Goal: Participate in discussion: Engage in conversation with other users on a specific topic

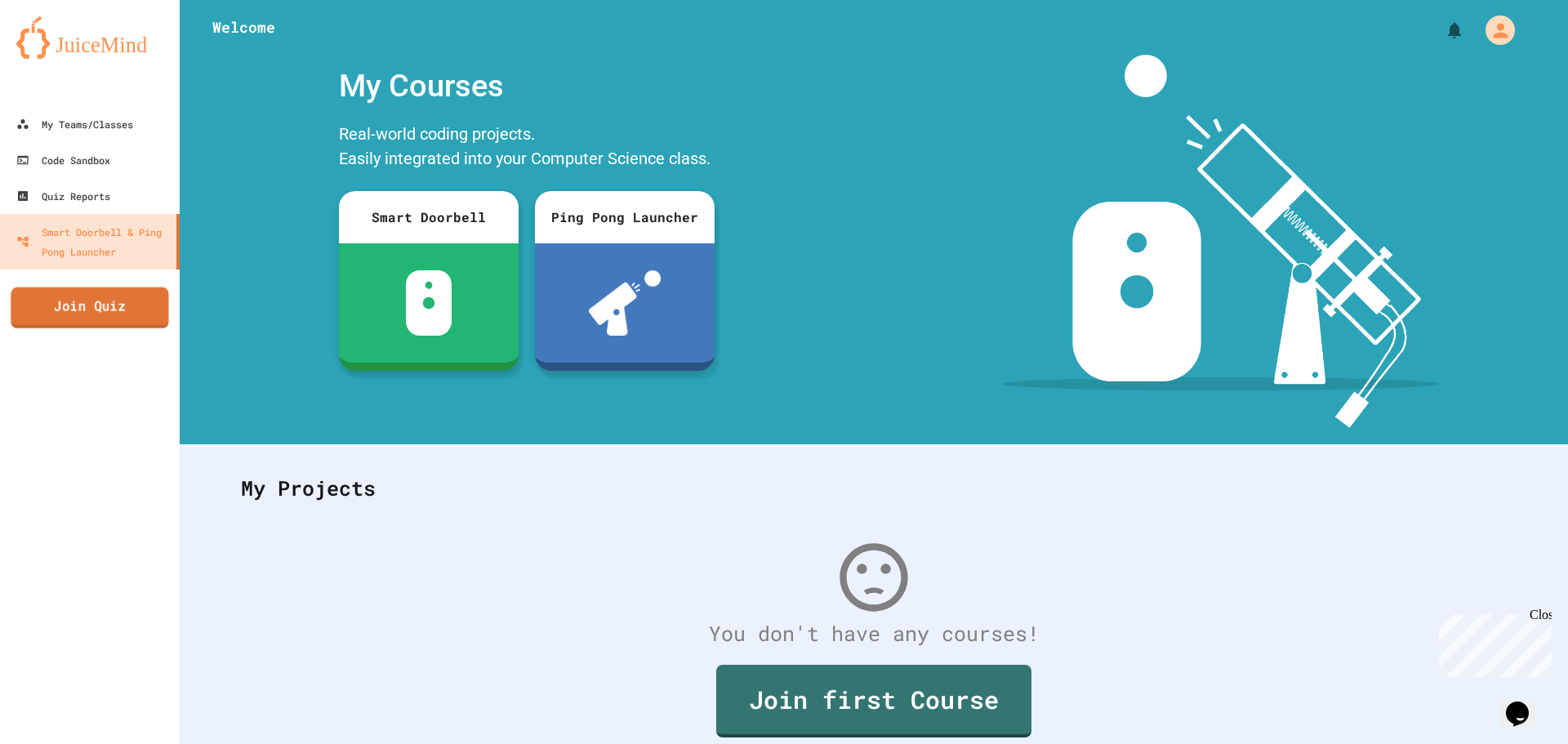
click at [135, 314] on link "Join Quiz" at bounding box center [89, 308] width 157 height 41
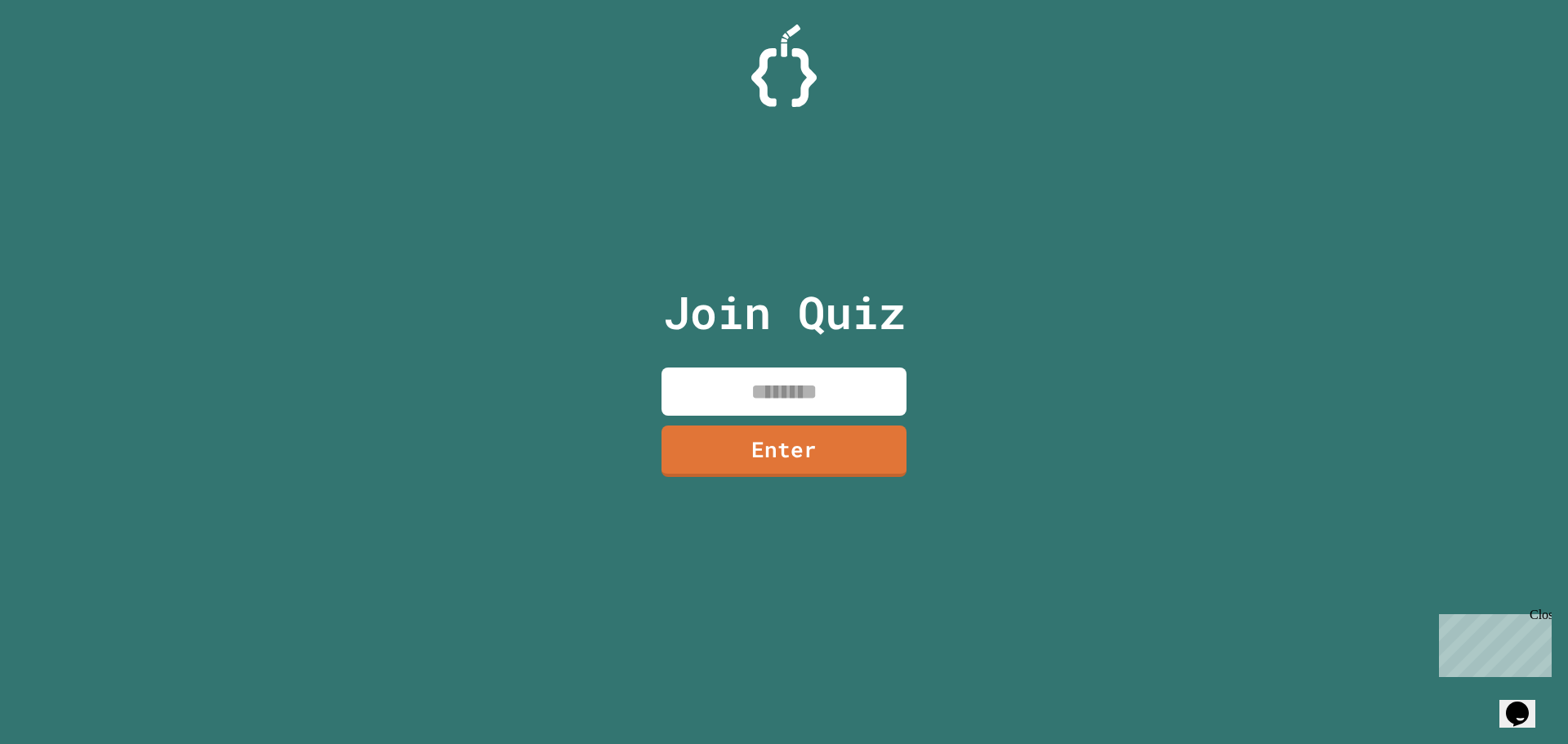
click at [788, 399] on input at bounding box center [783, 392] width 245 height 48
click html "Chat with us now! Close"
click at [1546, 612] on div "Close" at bounding box center [1539, 618] width 21 height 21
click at [841, 395] on input at bounding box center [783, 392] width 245 height 48
type input "*"
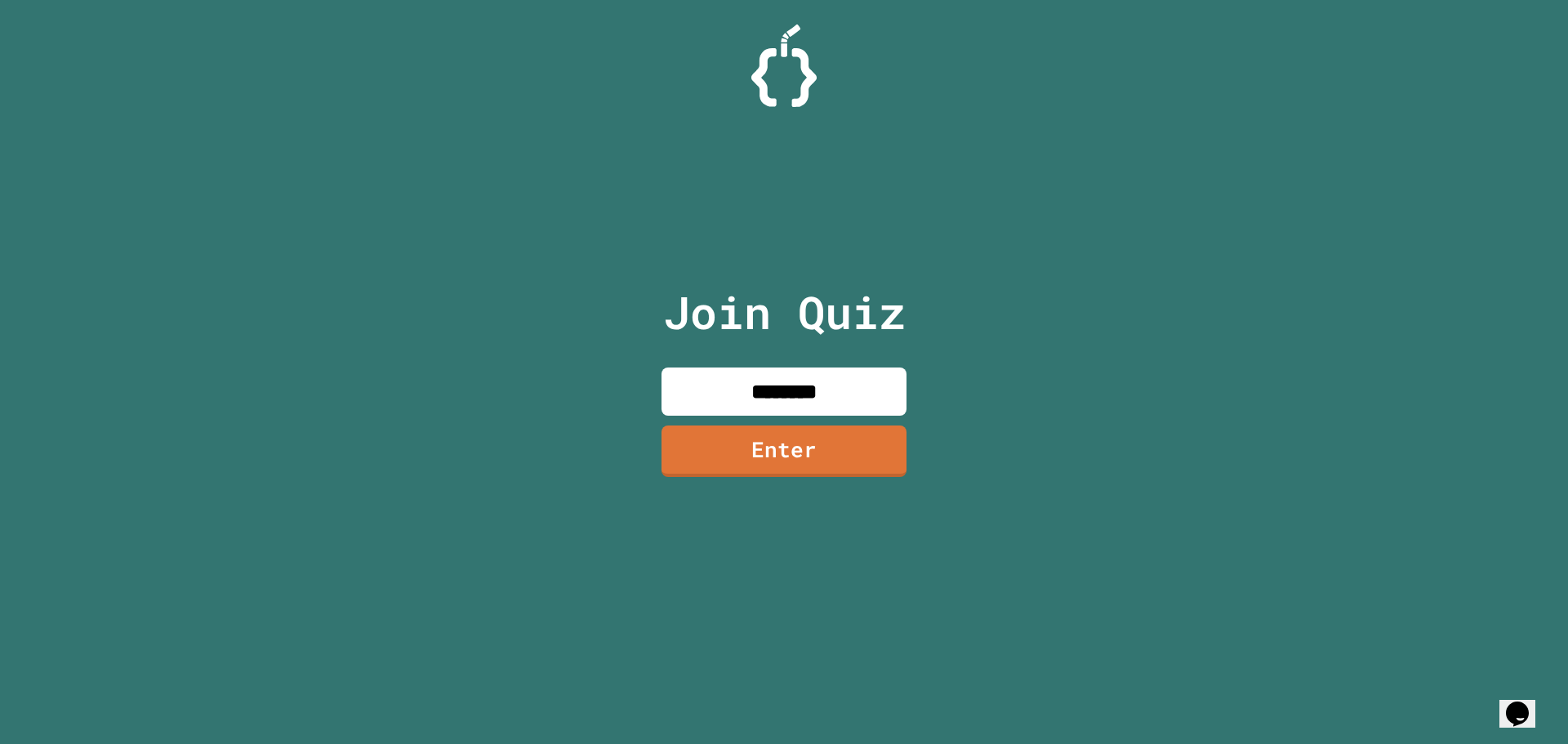
type input "********"
click at [706, 458] on link "Enter" at bounding box center [783, 448] width 225 height 54
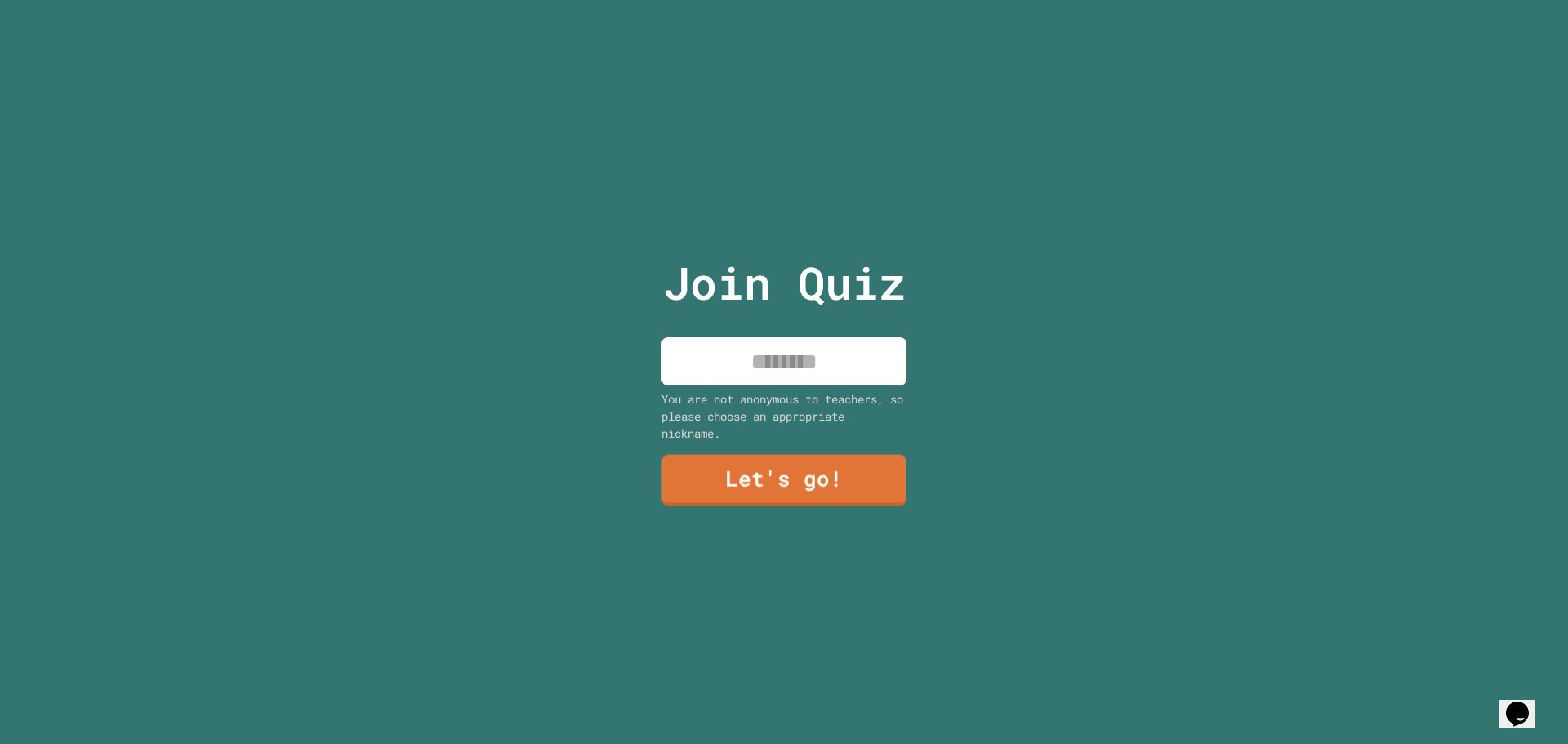
click at [741, 330] on div "Join Quiz You are not anonymous to teachers, so please choose an appropriate ni…" at bounding box center [785, 372] width 275 height 744
drag, startPoint x: 745, startPoint y: 356, endPoint x: 730, endPoint y: 340, distance: 21.9
click at [745, 352] on input at bounding box center [783, 361] width 245 height 48
type input "****"
click at [730, 483] on link "Let's go!" at bounding box center [783, 479] width 245 height 54
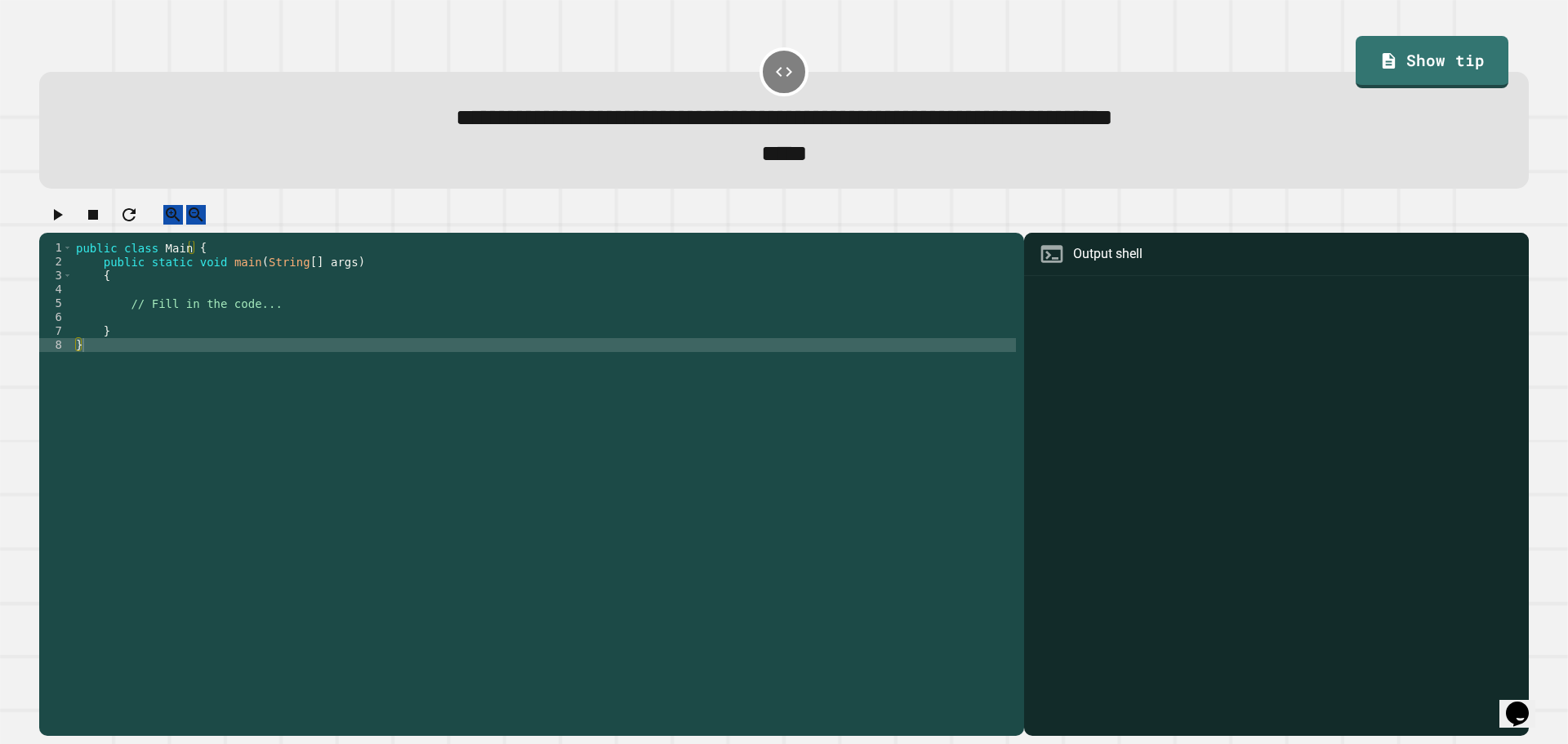
drag, startPoint x: 439, startPoint y: 247, endPoint x: 439, endPoint y: 314, distance: 67.0
click at [439, 233] on div at bounding box center [784, 219] width 1490 height 29
click at [456, 336] on div "public class Main { public static void main ( String [ ] args ) { // Fill in th…" at bounding box center [544, 470] width 943 height 459
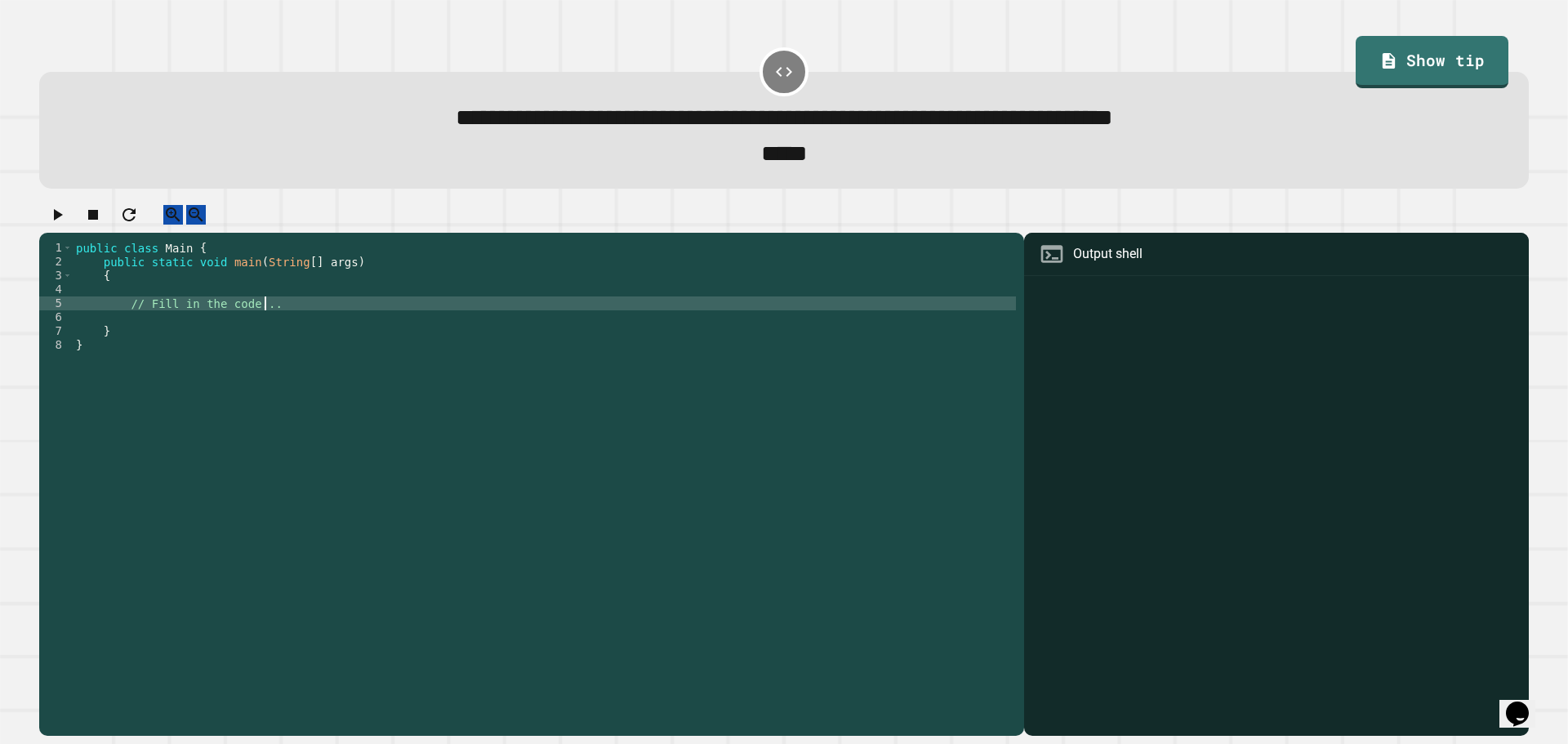
click at [387, 316] on div "public class Main { public static void main ( String [ ] args ) { // Fill in th…" at bounding box center [544, 470] width 943 height 459
type textarea "*"
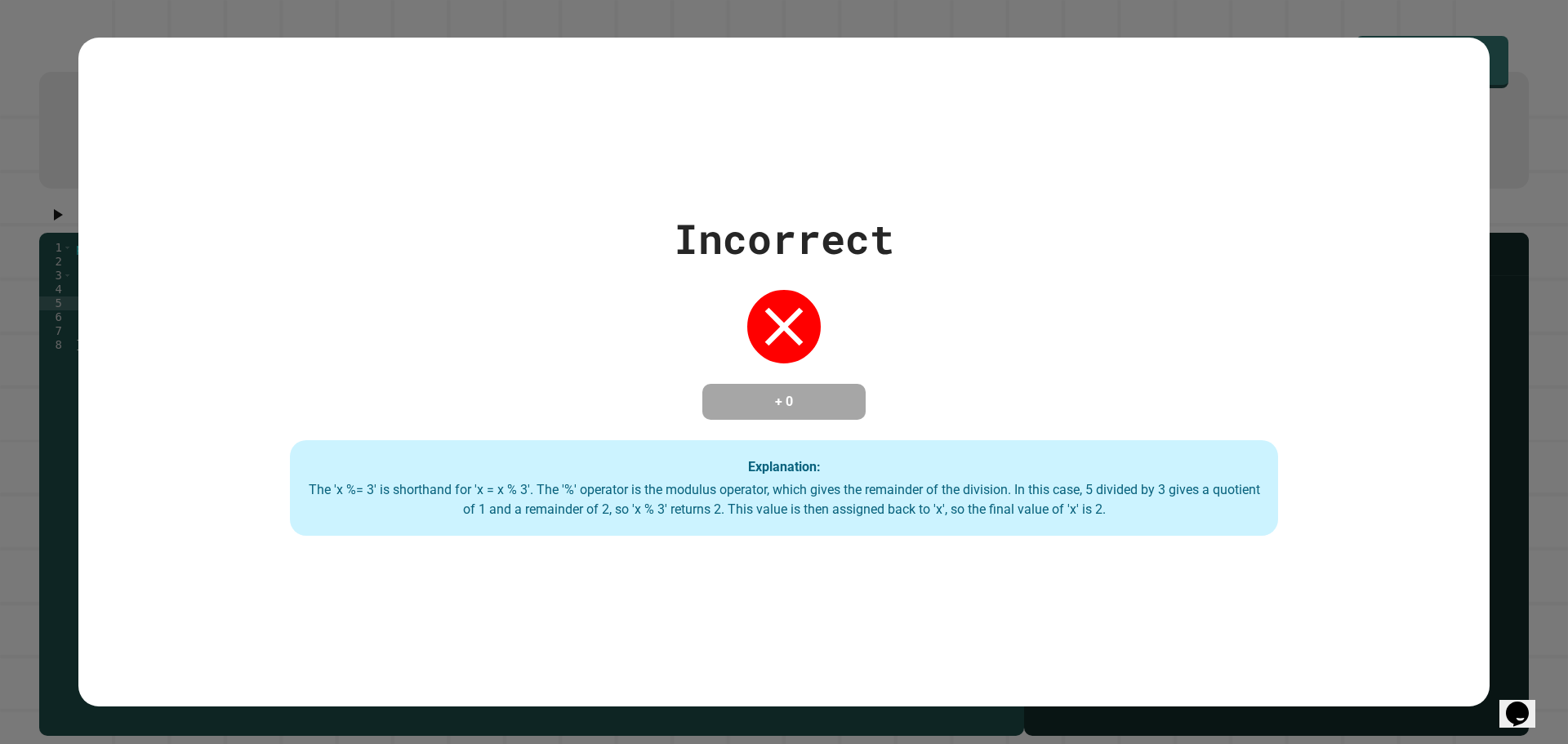
type textarea "**********"
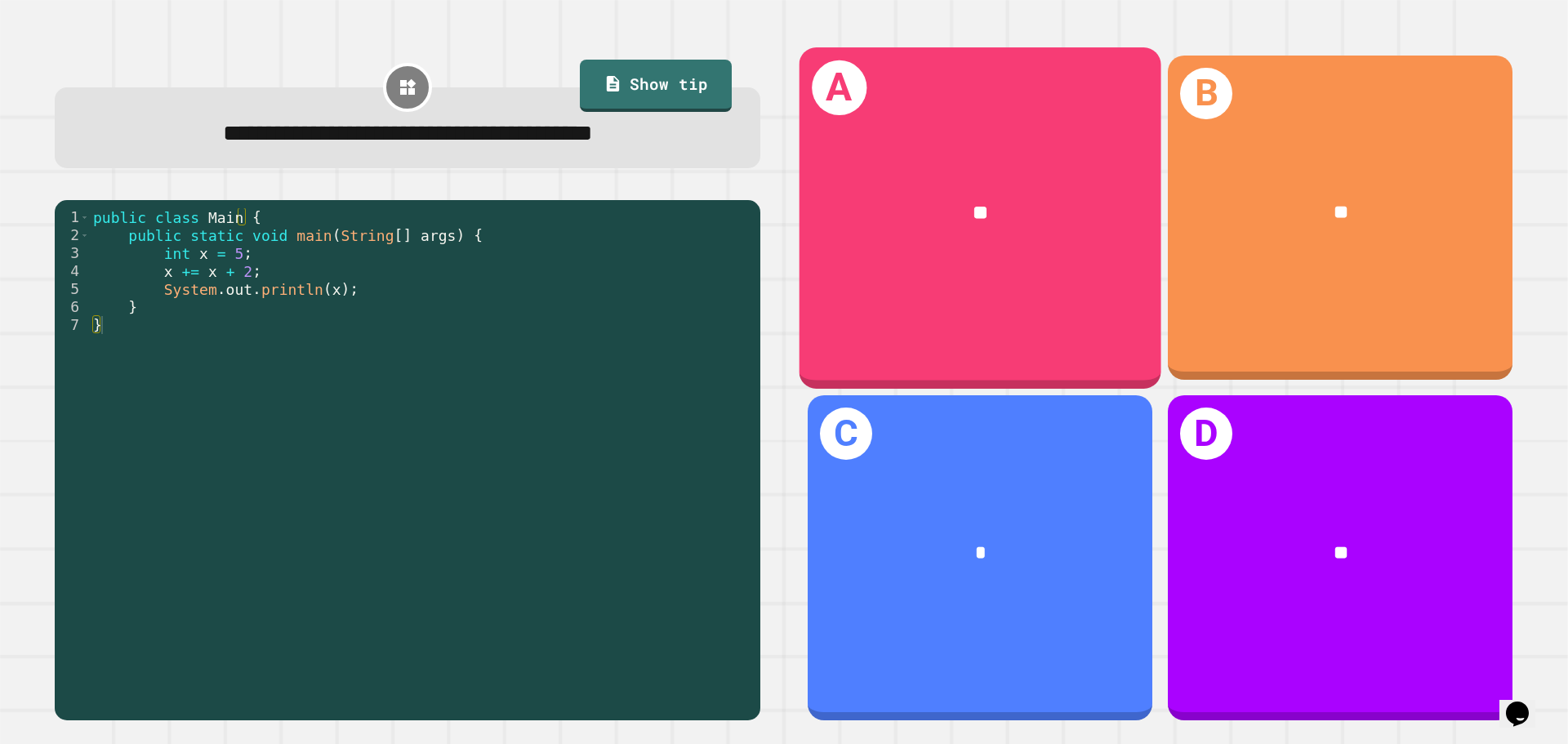
click at [973, 210] on span "**" at bounding box center [980, 213] width 16 height 20
click at [1034, 263] on div "A **" at bounding box center [980, 217] width 362 height 341
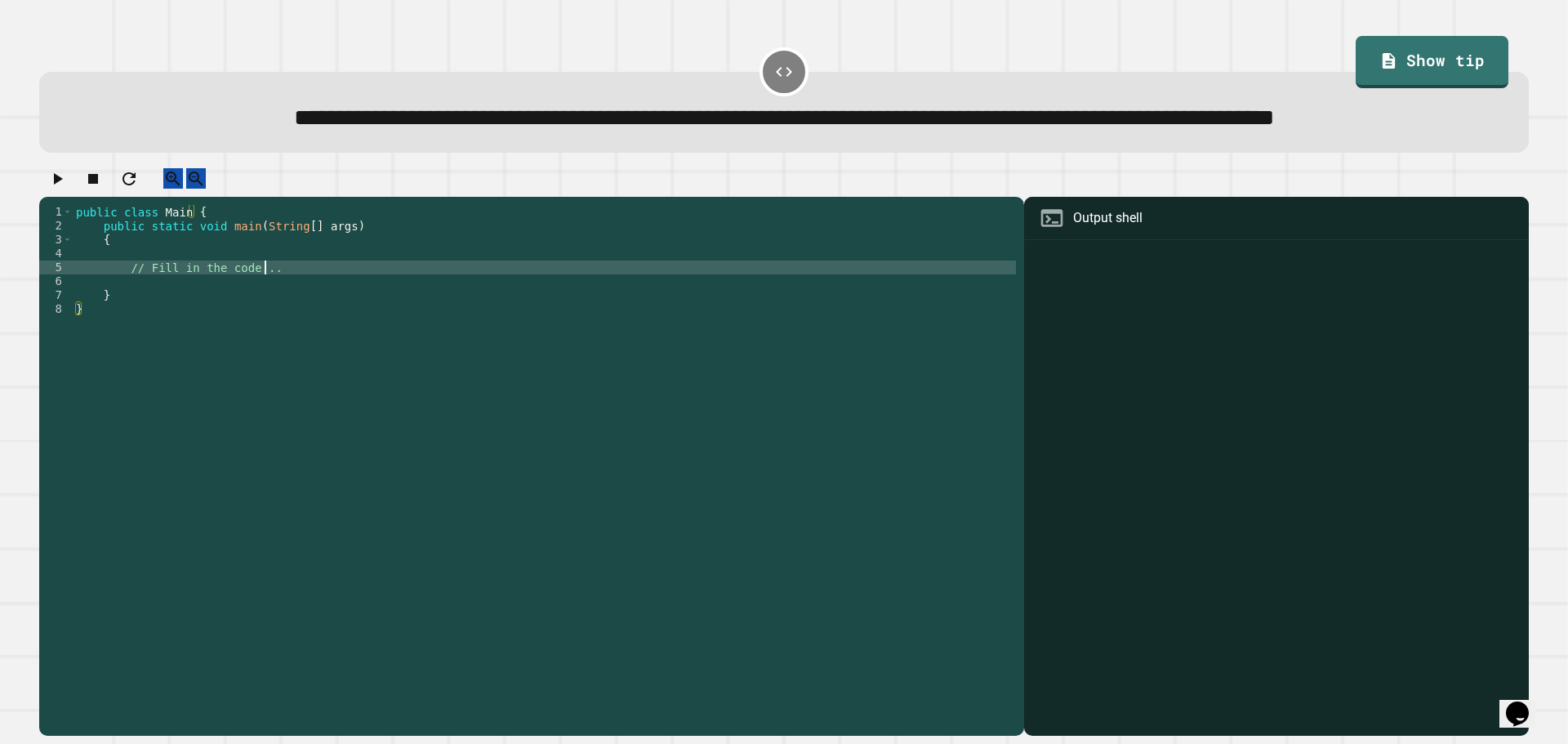
click at [333, 316] on div "public class Main { public static void main ( String [ ] args ) { // Fill in th…" at bounding box center [544, 435] width 943 height 459
type textarea "*"
type textarea "**********"
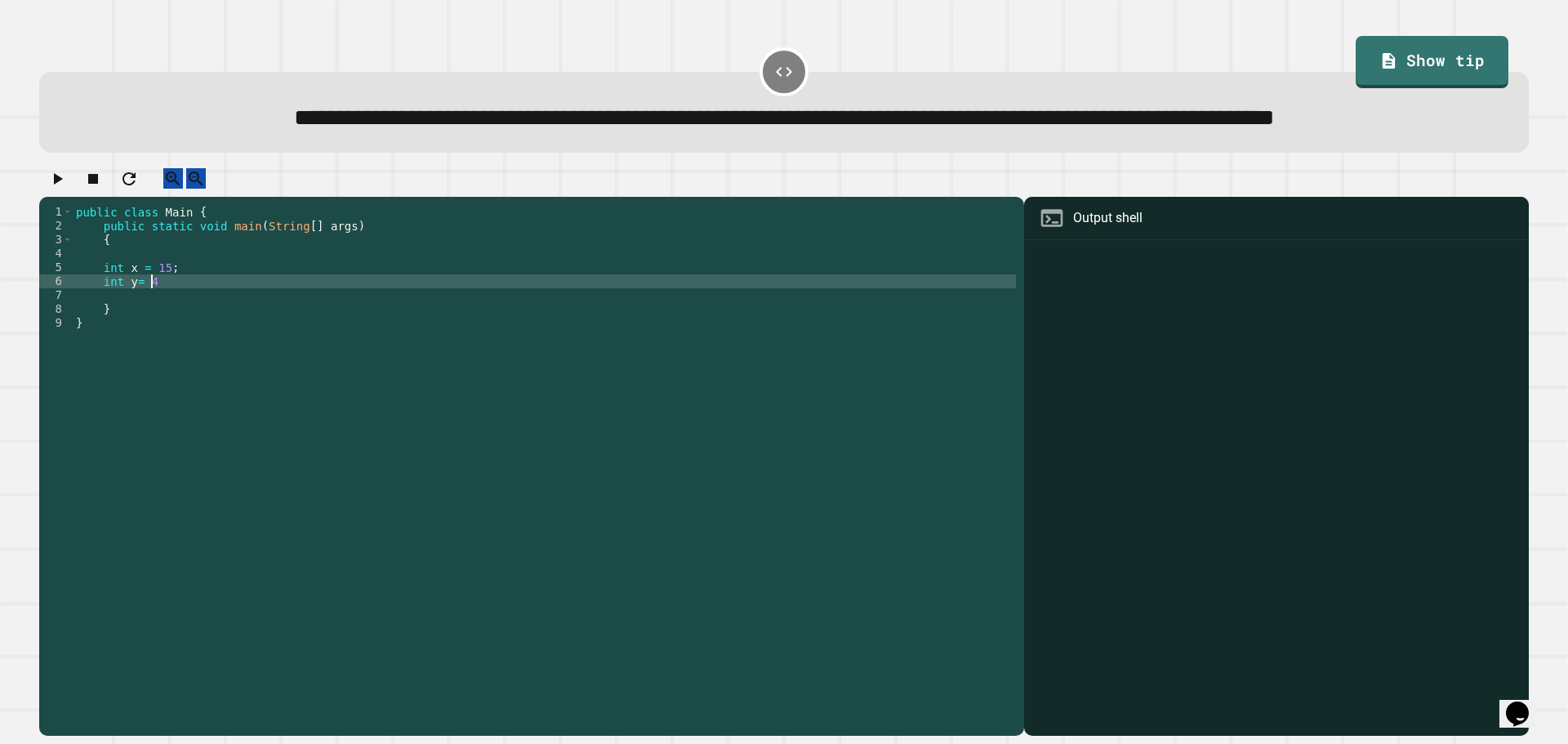
type textarea "*********"
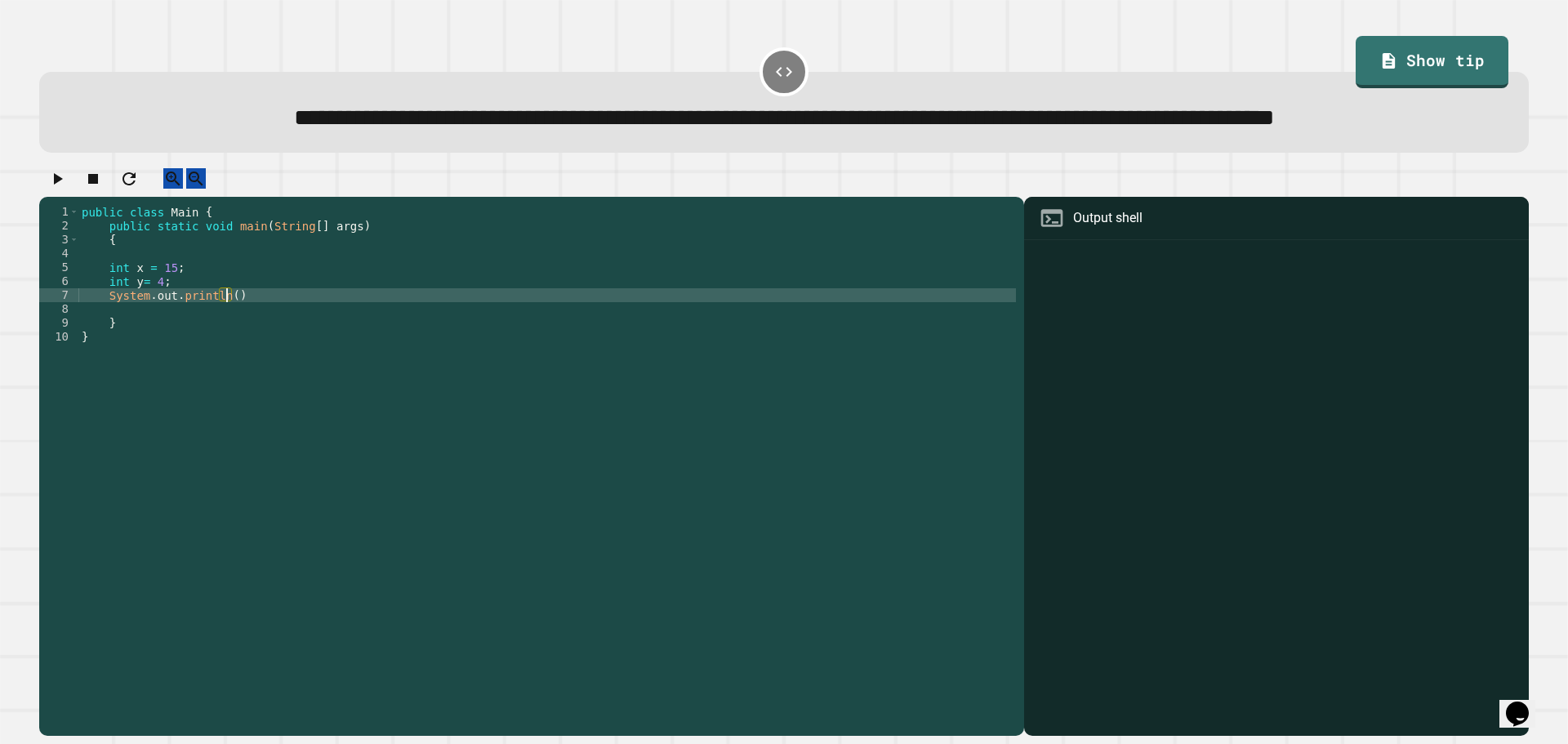
scroll to position [0, 10]
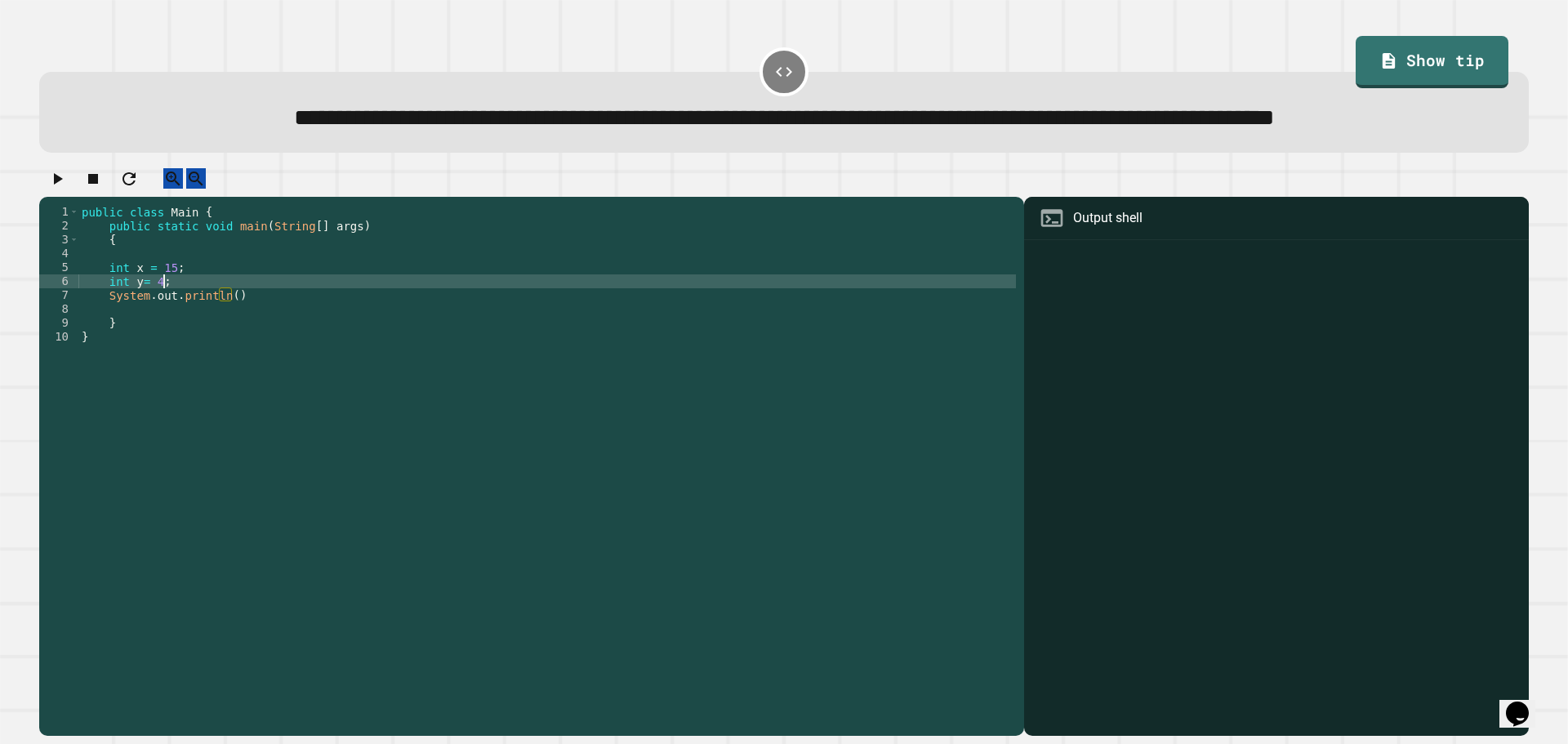
click at [306, 330] on div "public class Main { public static void main ( String [ ] args ) { int x = 15 ; …" at bounding box center [547, 435] width 937 height 459
type textarea "*********"
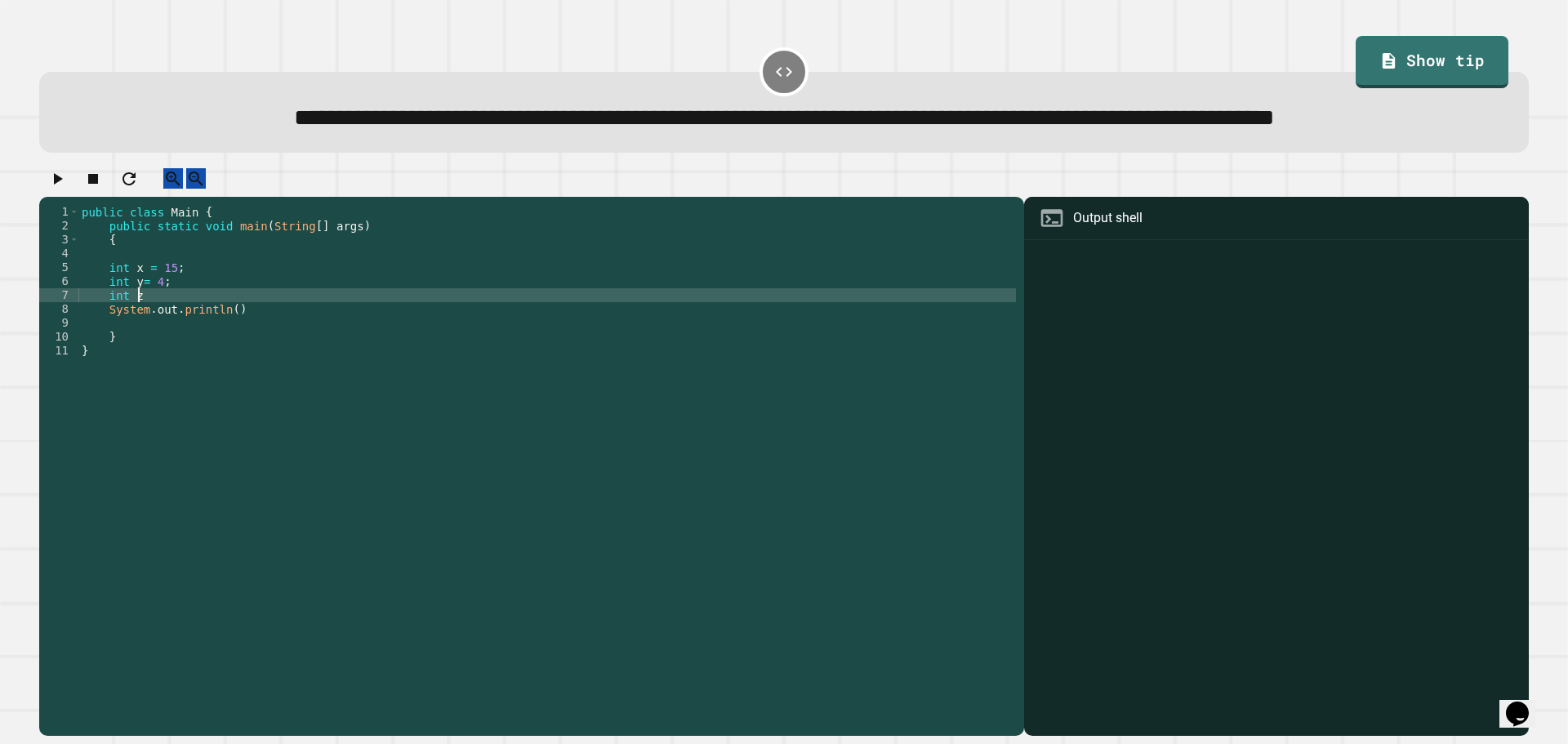
scroll to position [0, 3]
click at [224, 367] on div "public class Main { public static void main ( String [ ] args ) { int x = 15 ; …" at bounding box center [547, 435] width 937 height 459
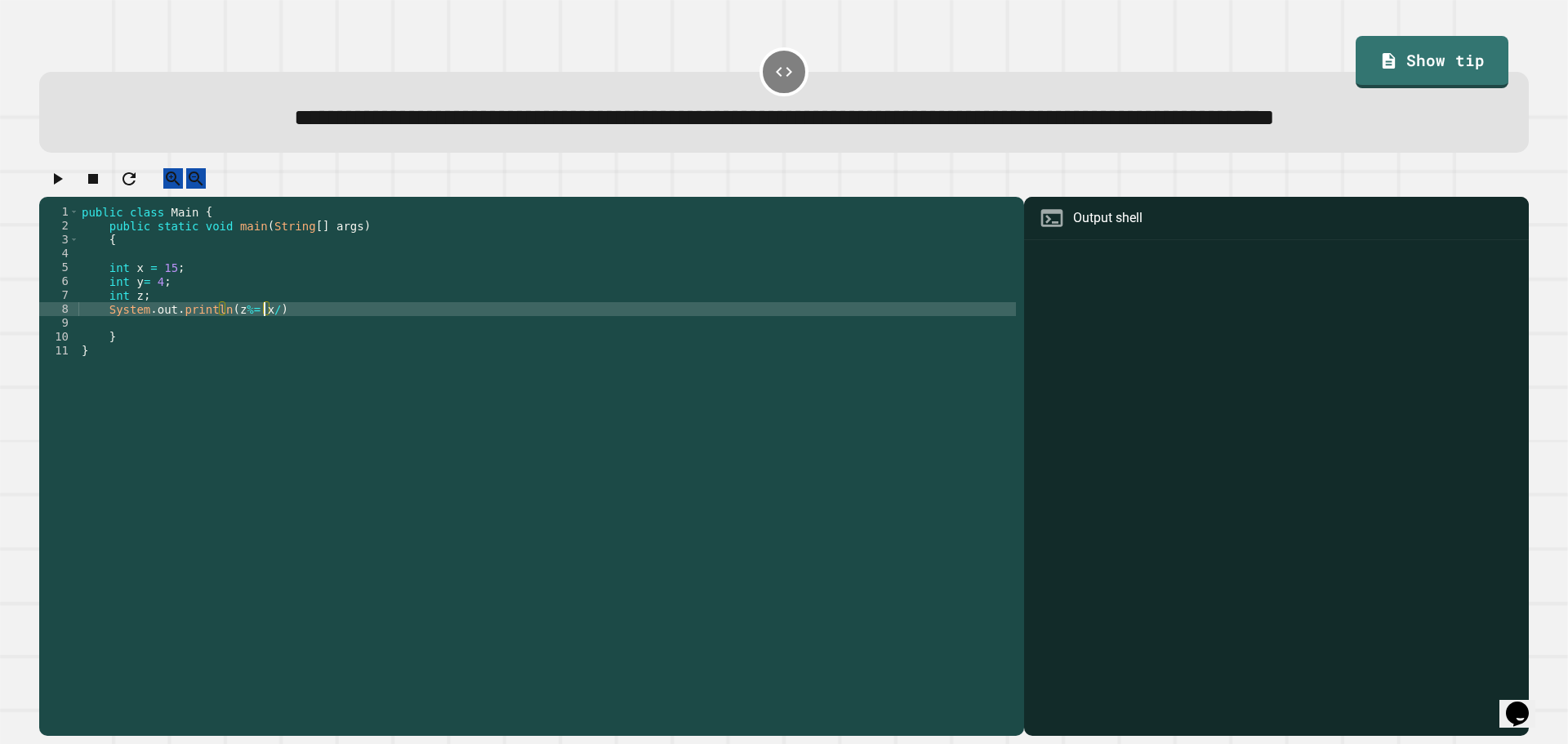
scroll to position [0, 13]
click at [57, 189] on icon "button" at bounding box center [57, 179] width 20 height 20
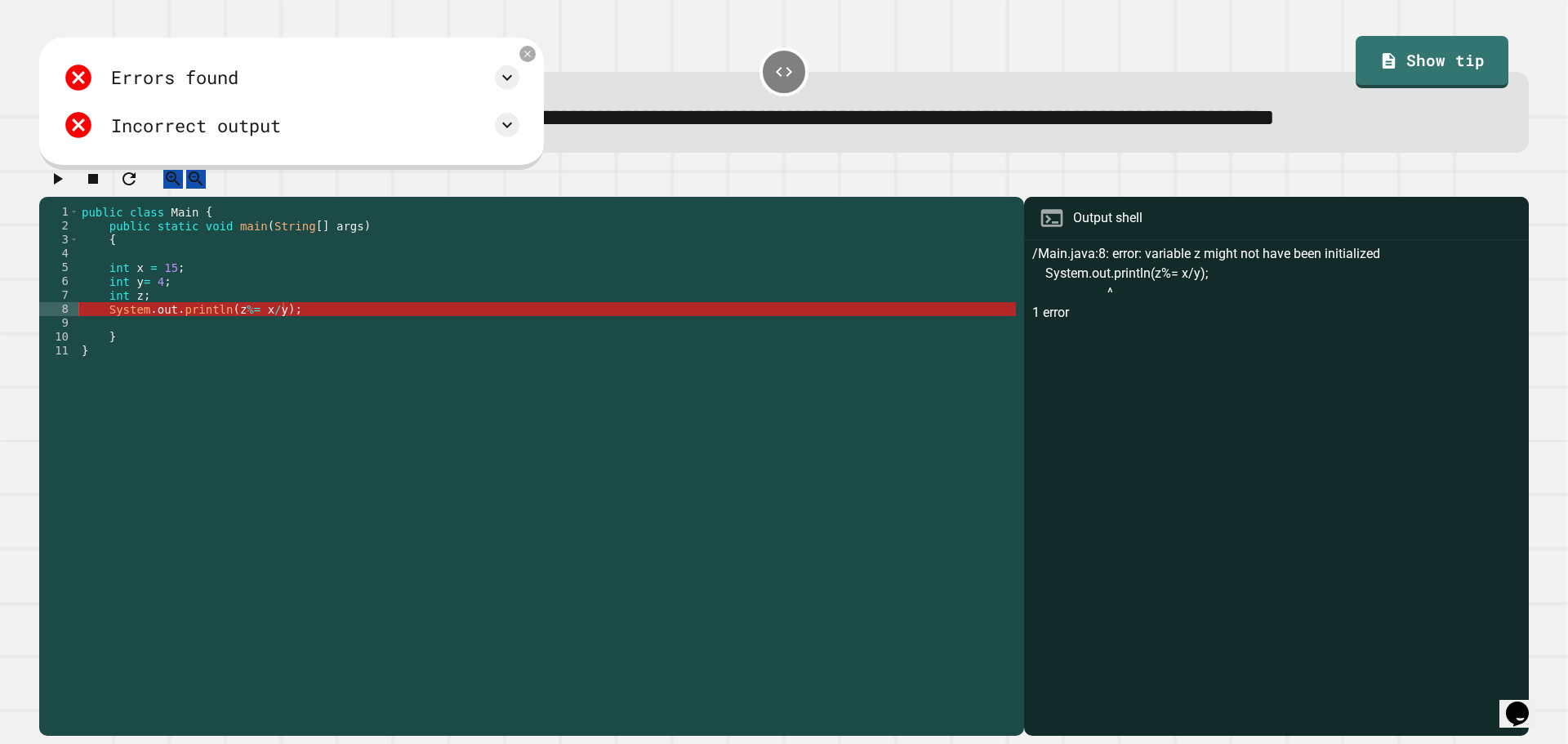
click at [249, 365] on div "public class Main { public static void main ( String [ ] args ) { int x = 15 ; …" at bounding box center [547, 435] width 937 height 459
click at [150, 348] on div "public class Main { public static void main ( String [ ] args ) { int x = 15 ; …" at bounding box center [547, 435] width 937 height 459
click at [228, 364] on div "public class Main { public static void main ( String [ ] args ) { int x = 15 ; …" at bounding box center [547, 435] width 937 height 459
click at [230, 364] on div "public class Main { public static void main ( String [ ] args ) { int x = 15 ; …" at bounding box center [547, 435] width 937 height 459
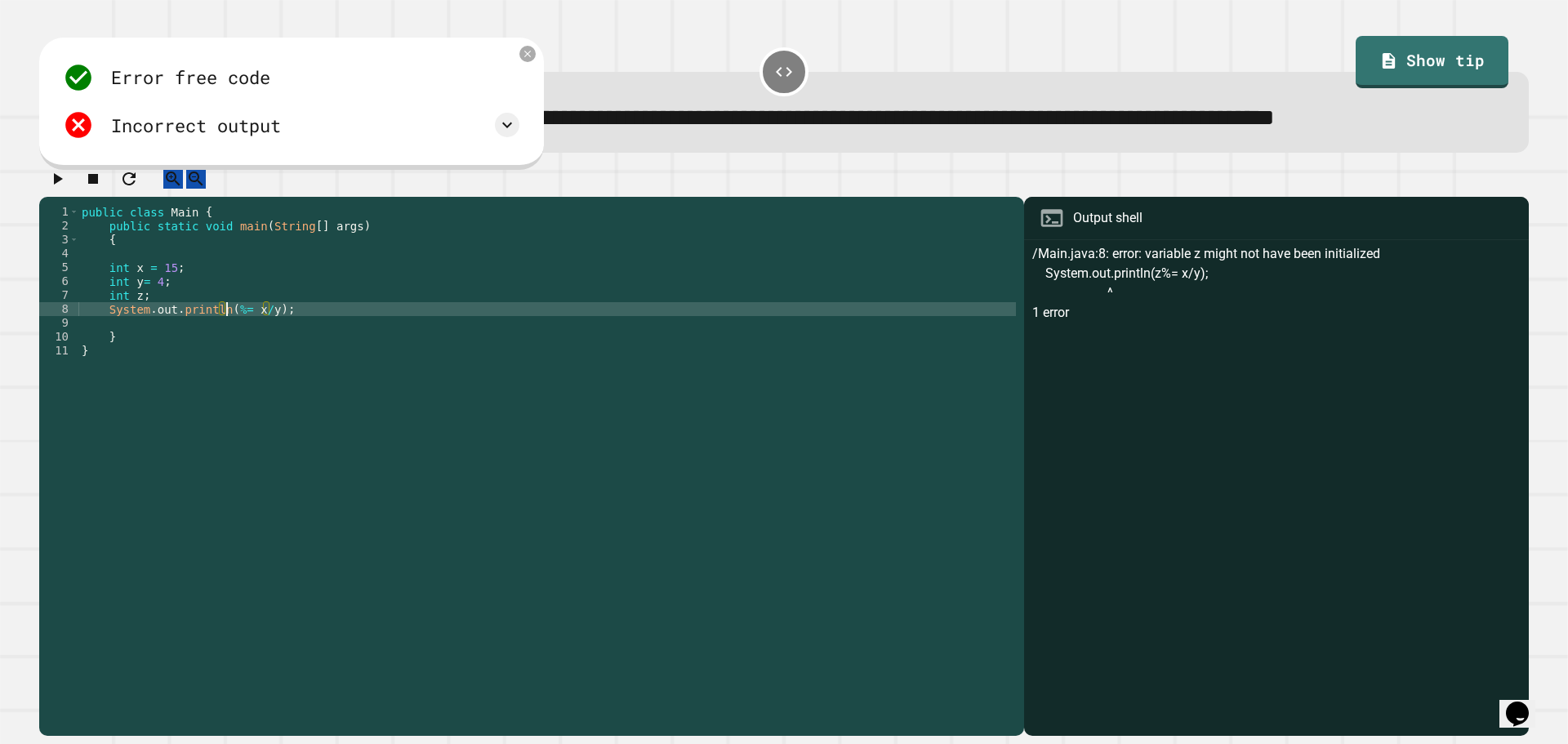
click at [251, 367] on div "public class Main { public static void main ( String [ ] args ) { int x = 15 ; …" at bounding box center [547, 435] width 937 height 459
click at [264, 365] on div "public class Main { public static void main ( String [ ] args ) { int x = 15 ; …" at bounding box center [547, 435] width 937 height 459
click at [228, 369] on div "public class Main { public static void main ( String [ ] args ) { int x = 15 ; …" at bounding box center [547, 435] width 937 height 459
click at [245, 366] on div "public class Main { public static void main ( String [ ] args ) { int x = 15 ; …" at bounding box center [547, 435] width 937 height 459
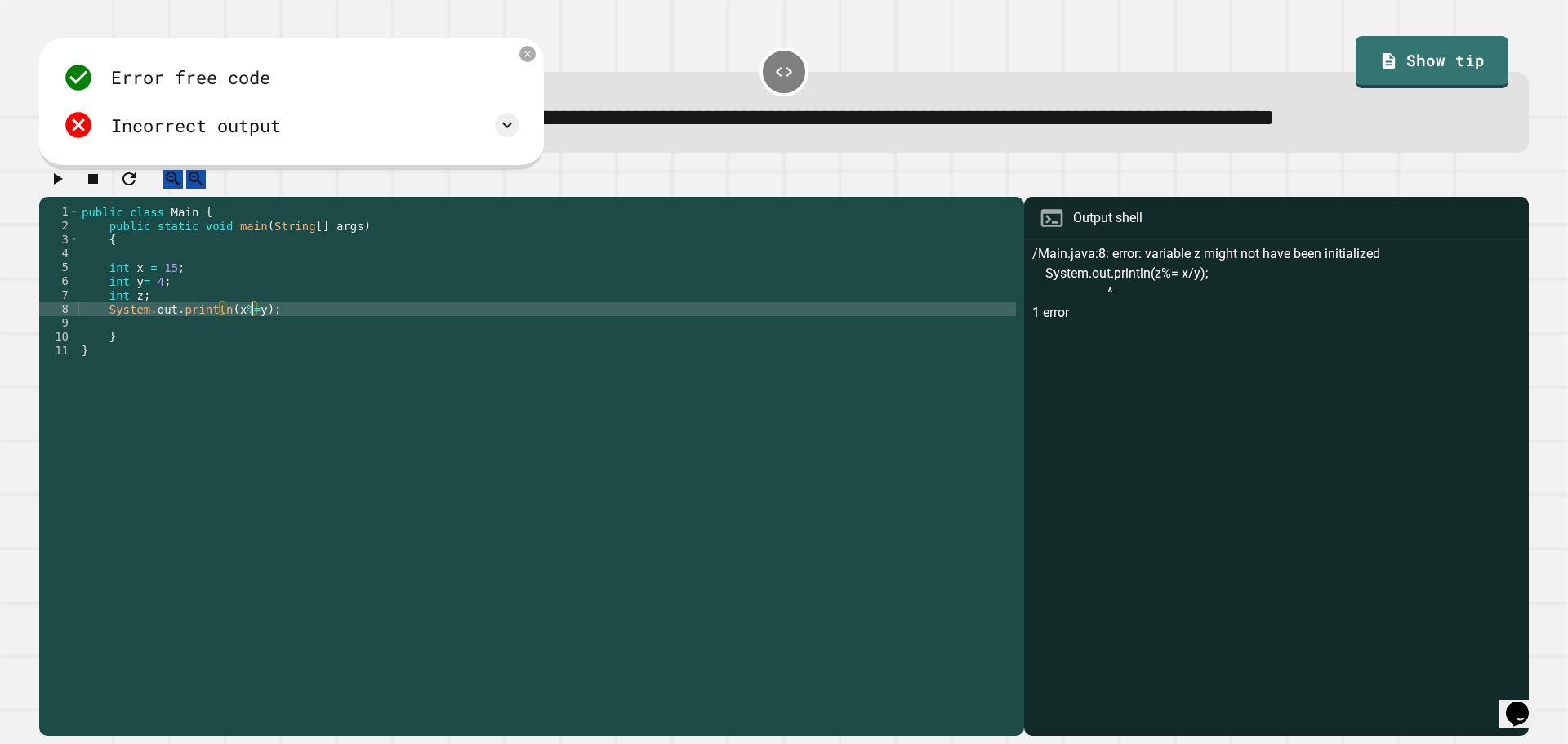
scroll to position [0, 12]
type textarea "**********"
click at [52, 189] on button "button" at bounding box center [57, 178] width 20 height 21
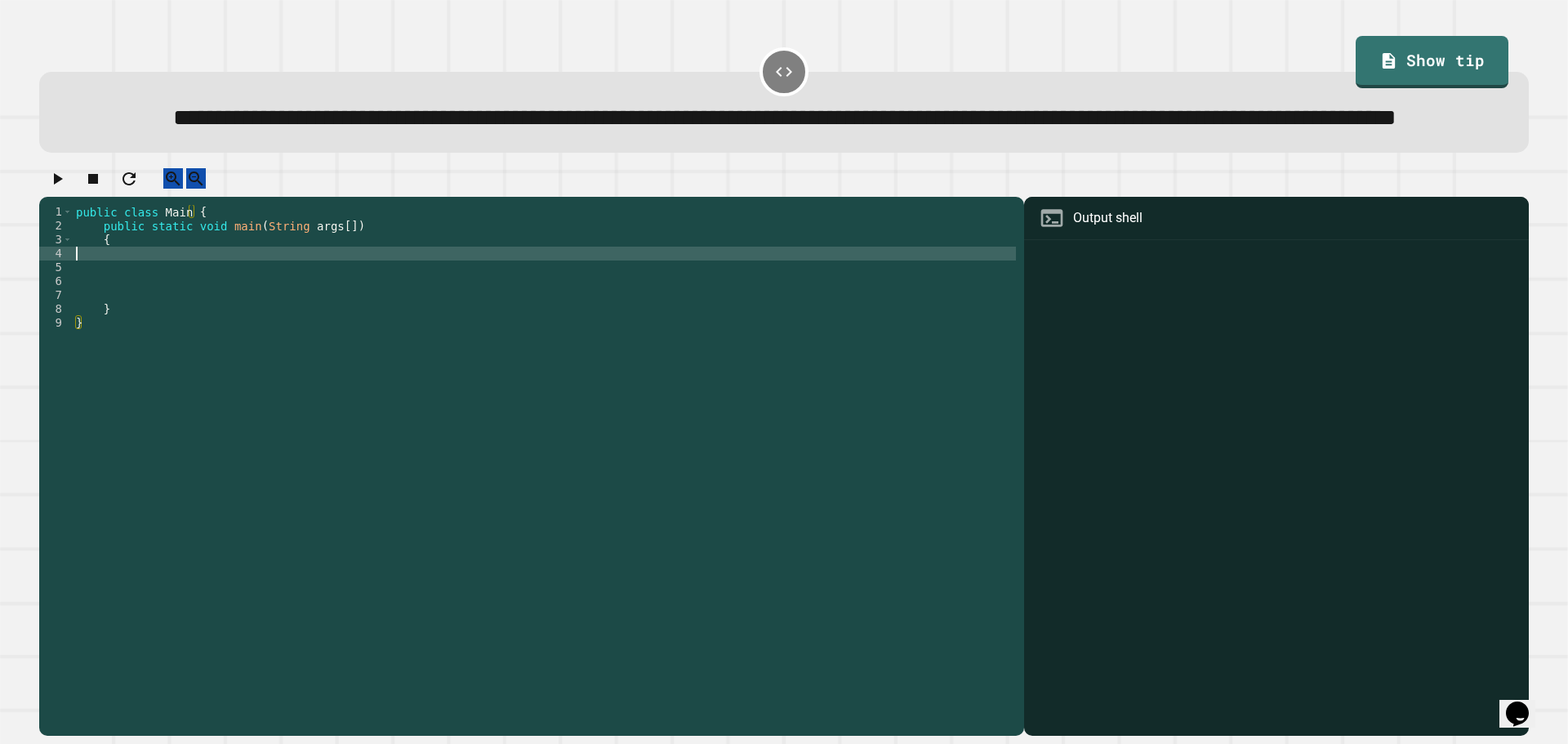
click at [151, 308] on div "public class Main { public static void main ( String args [ ]) { } }" at bounding box center [544, 435] width 943 height 459
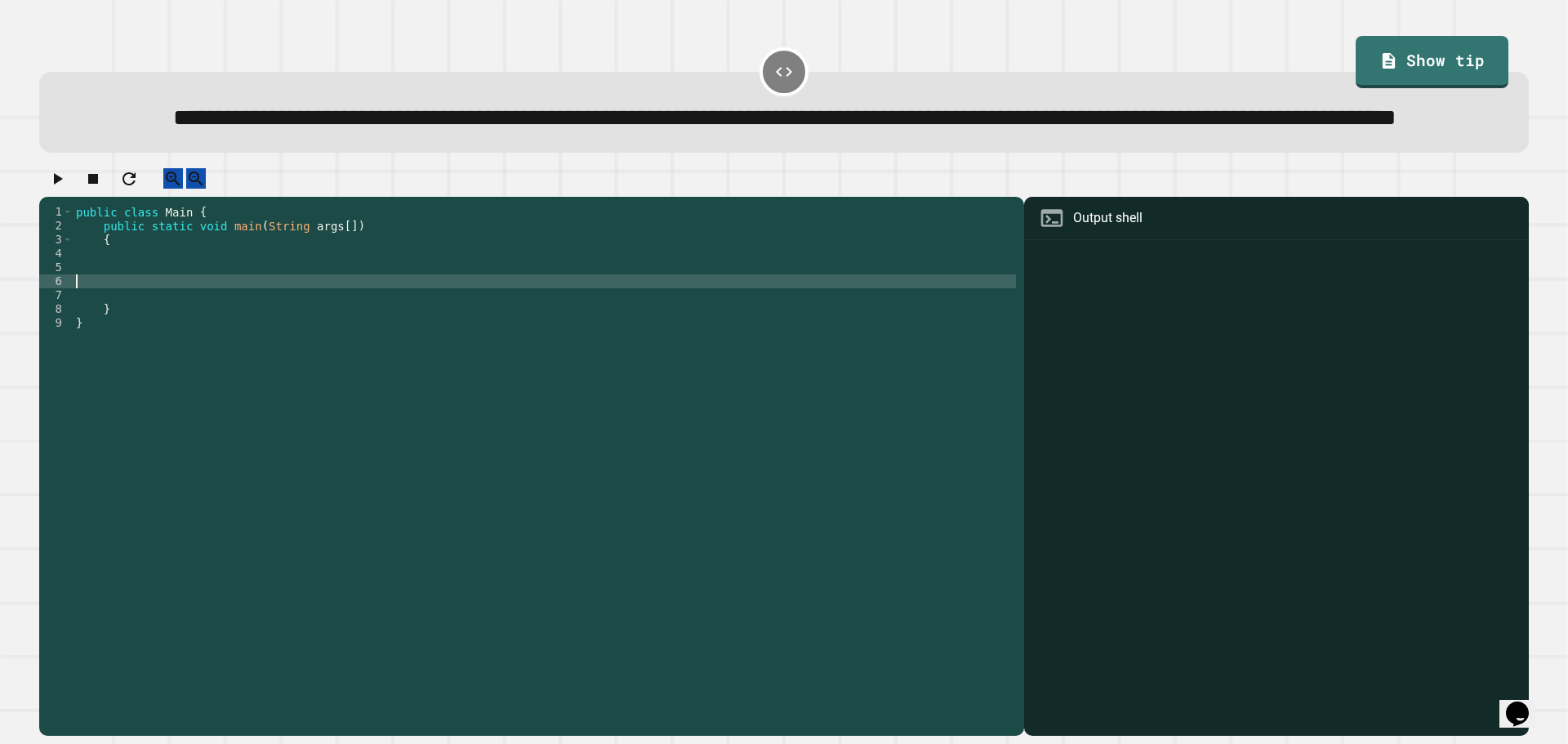
click at [165, 332] on div "public class Main { public static void main ( String args [ ]) { } }" at bounding box center [544, 435] width 943 height 459
click at [162, 318] on div "public class Main { public static void main ( String args [ ]) { } }" at bounding box center [544, 435] width 943 height 459
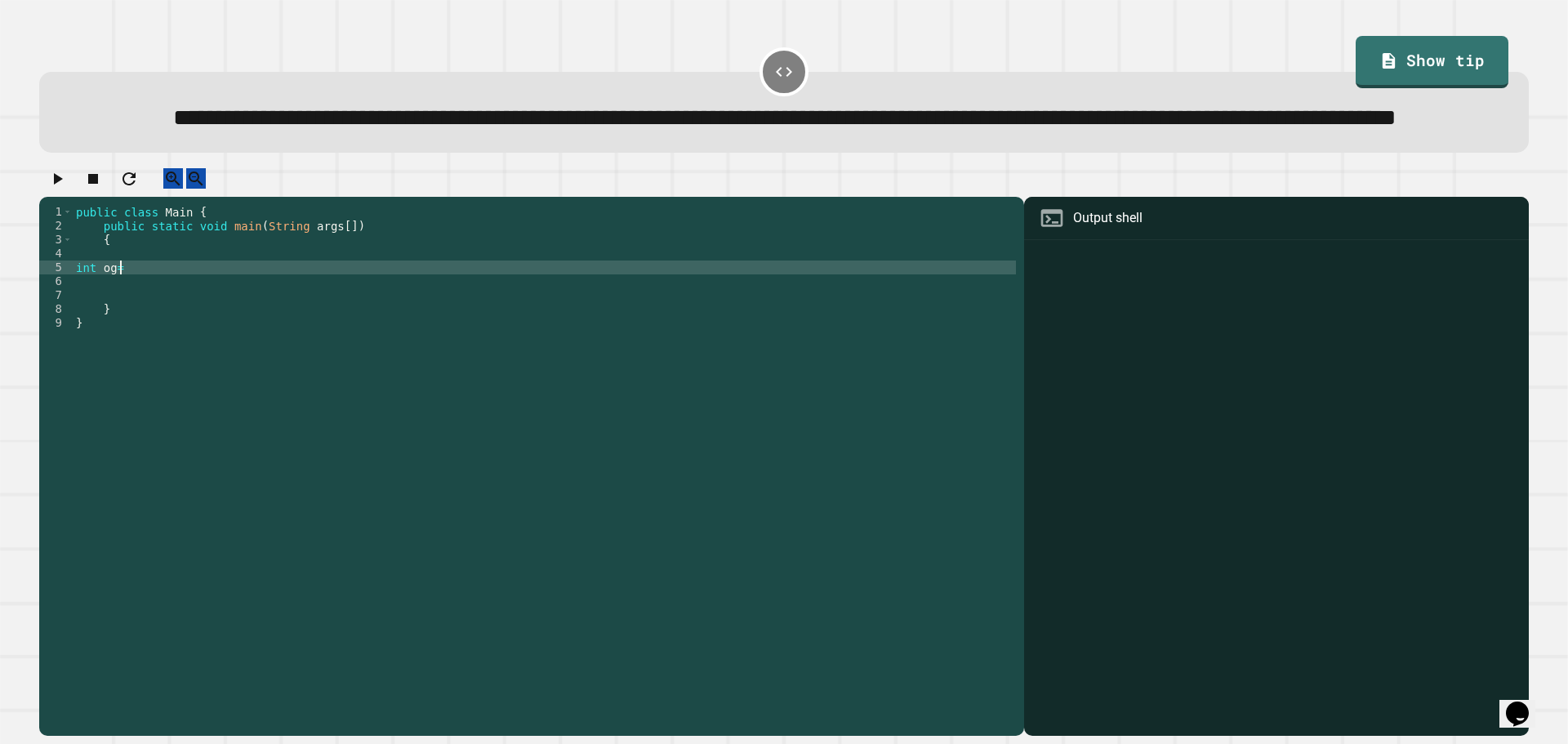
scroll to position [0, 2]
type textarea "**********"
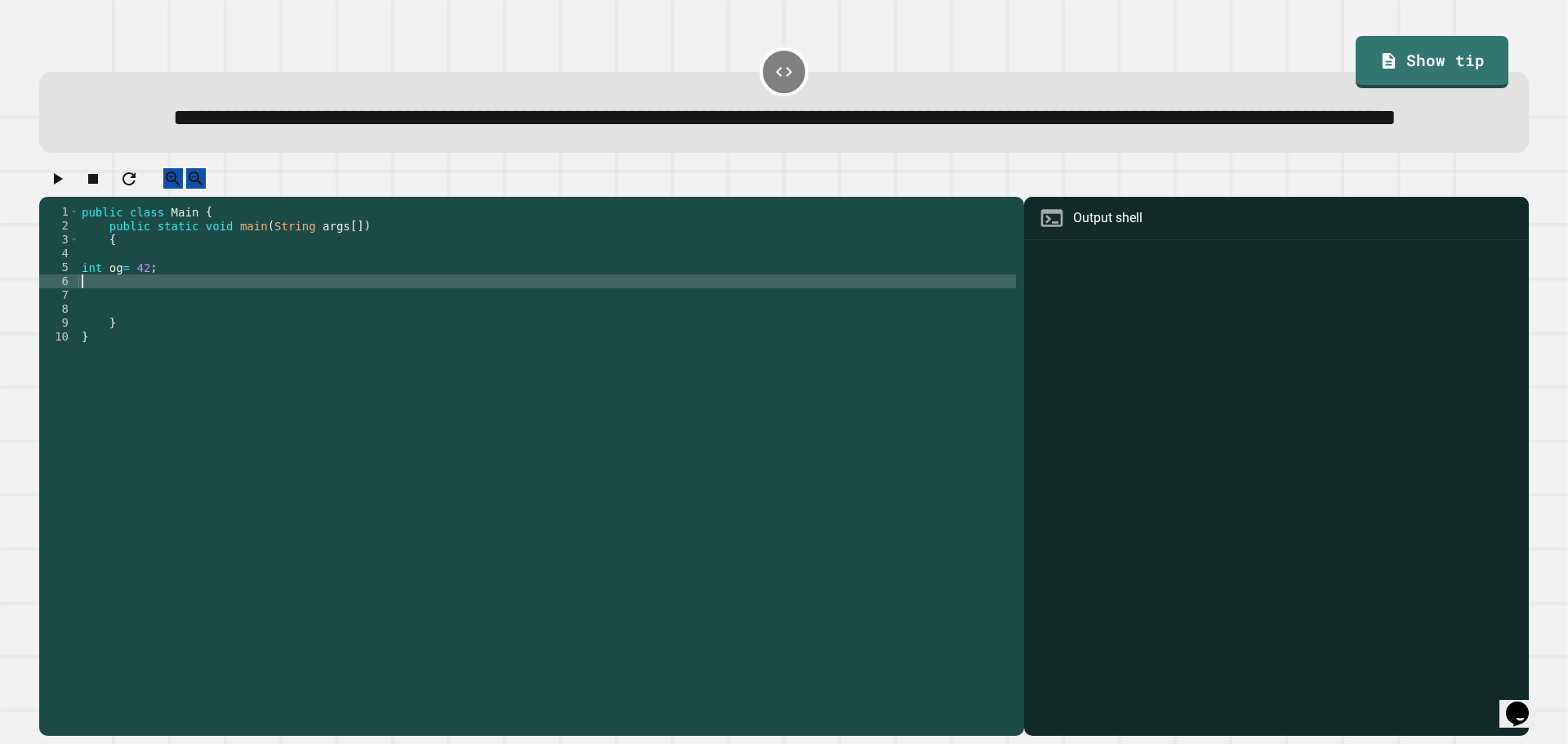
type textarea "*"
type textarea "**********"
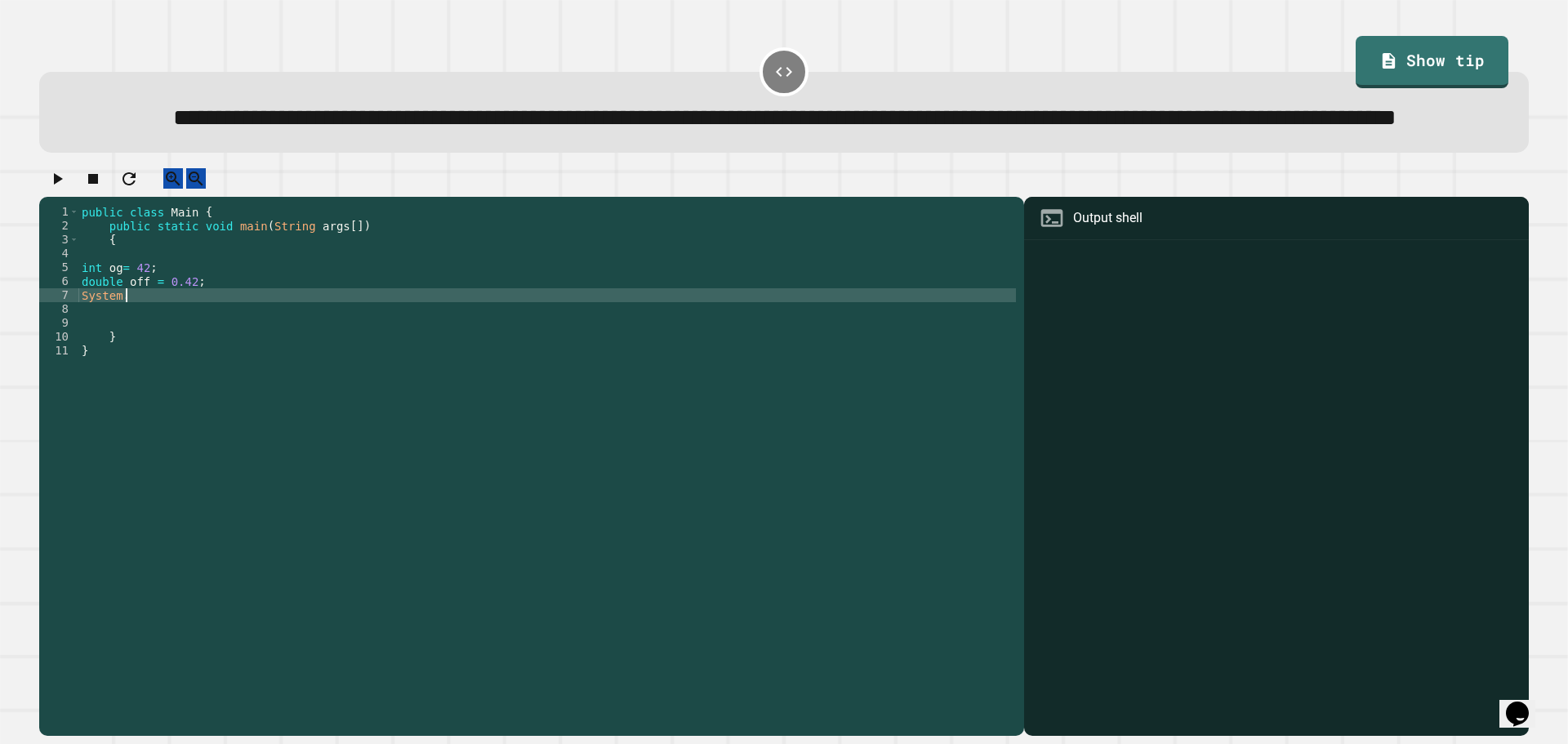
scroll to position [0, 0]
type textarea "*"
click at [63, 185] on icon "button" at bounding box center [58, 179] width 9 height 12
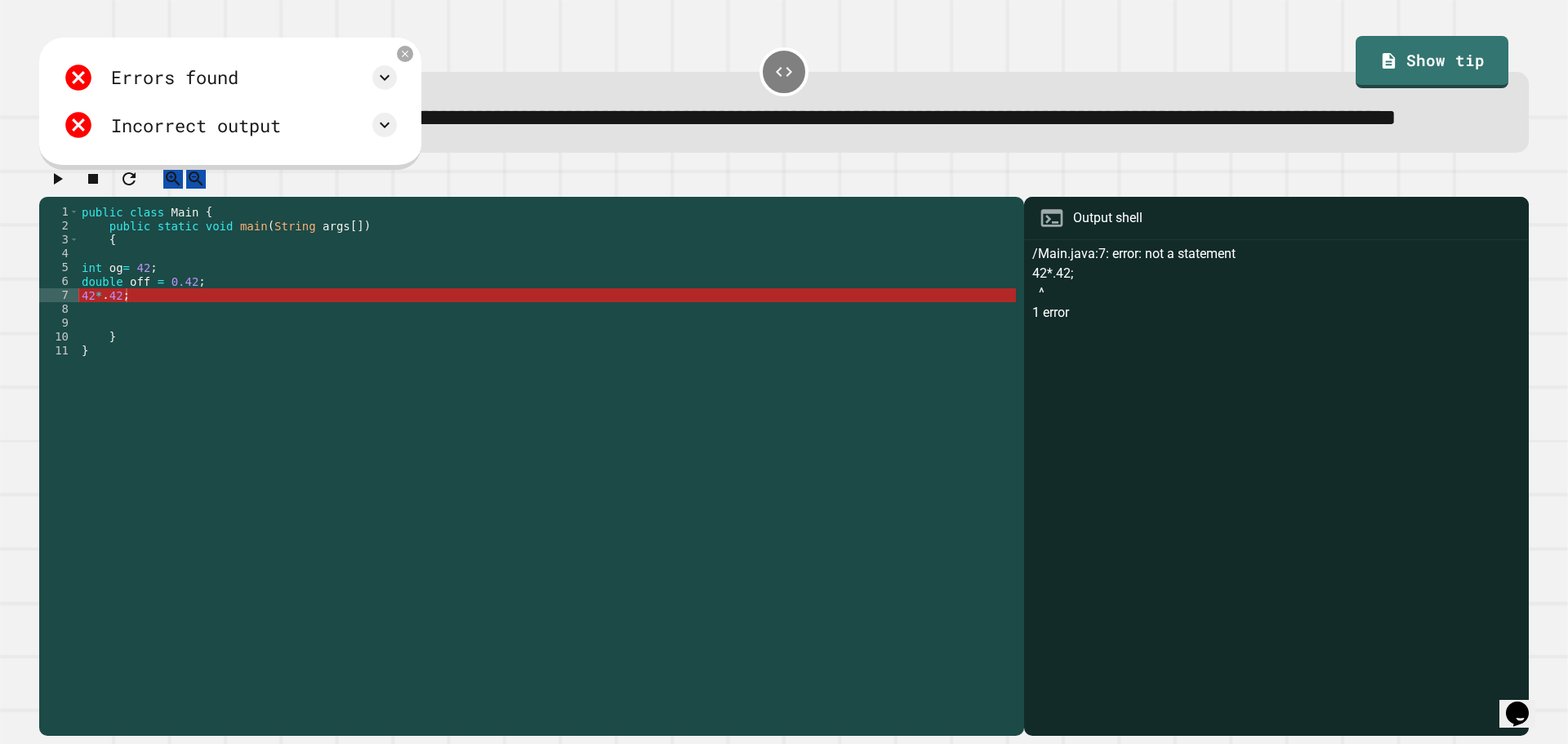
click at [124, 351] on div "public class Main { public static void main ( String args [ ]) { int og = 42 ; …" at bounding box center [547, 435] width 937 height 459
click at [120, 350] on div "public class Main { public static void main ( String args [ ]) { int og = 42 ; …" at bounding box center [547, 435] width 937 height 459
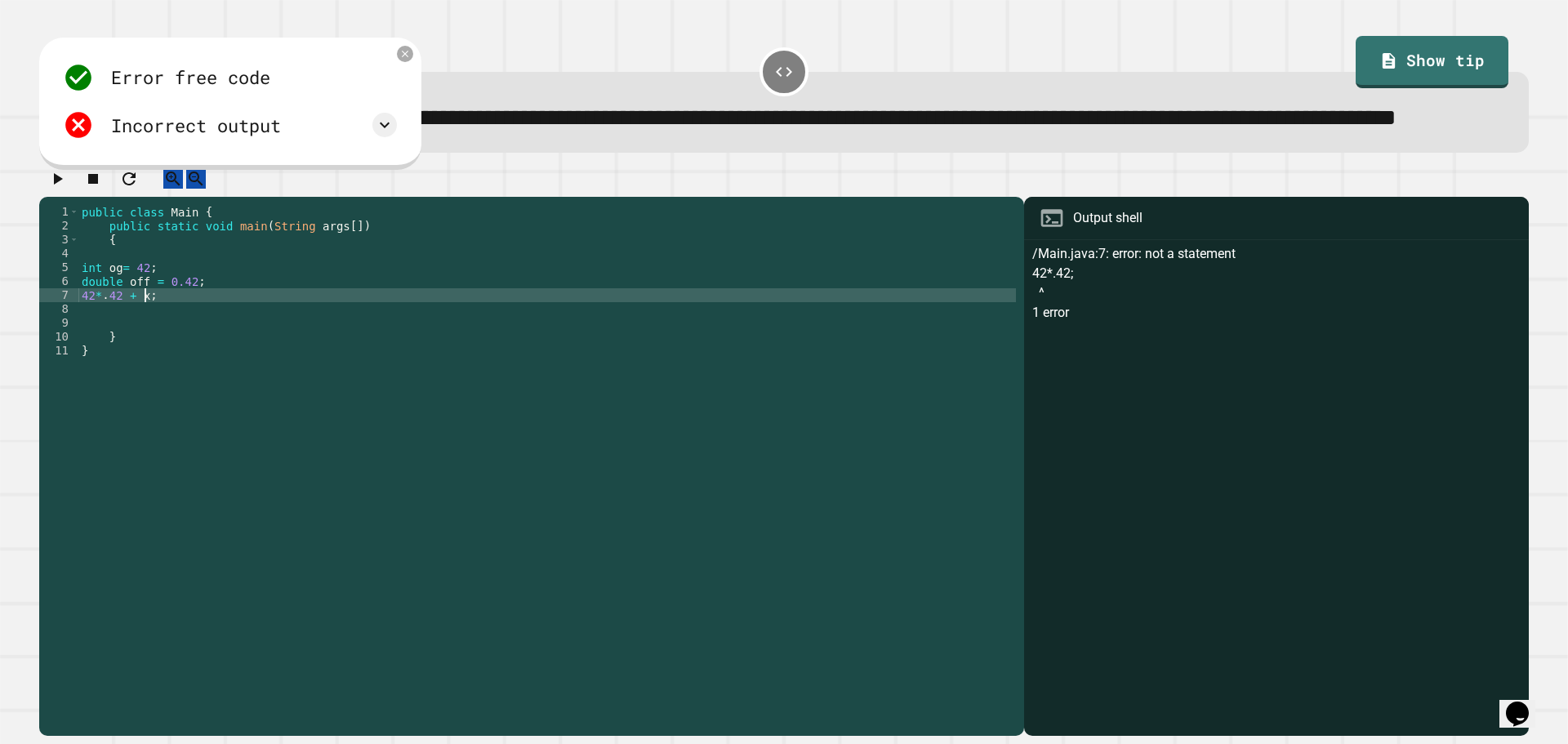
scroll to position [0, 4]
click at [171, 311] on div "public class Main { public static void main ( String args [ ]) { int og = 42 ; …" at bounding box center [547, 435] width 937 height 459
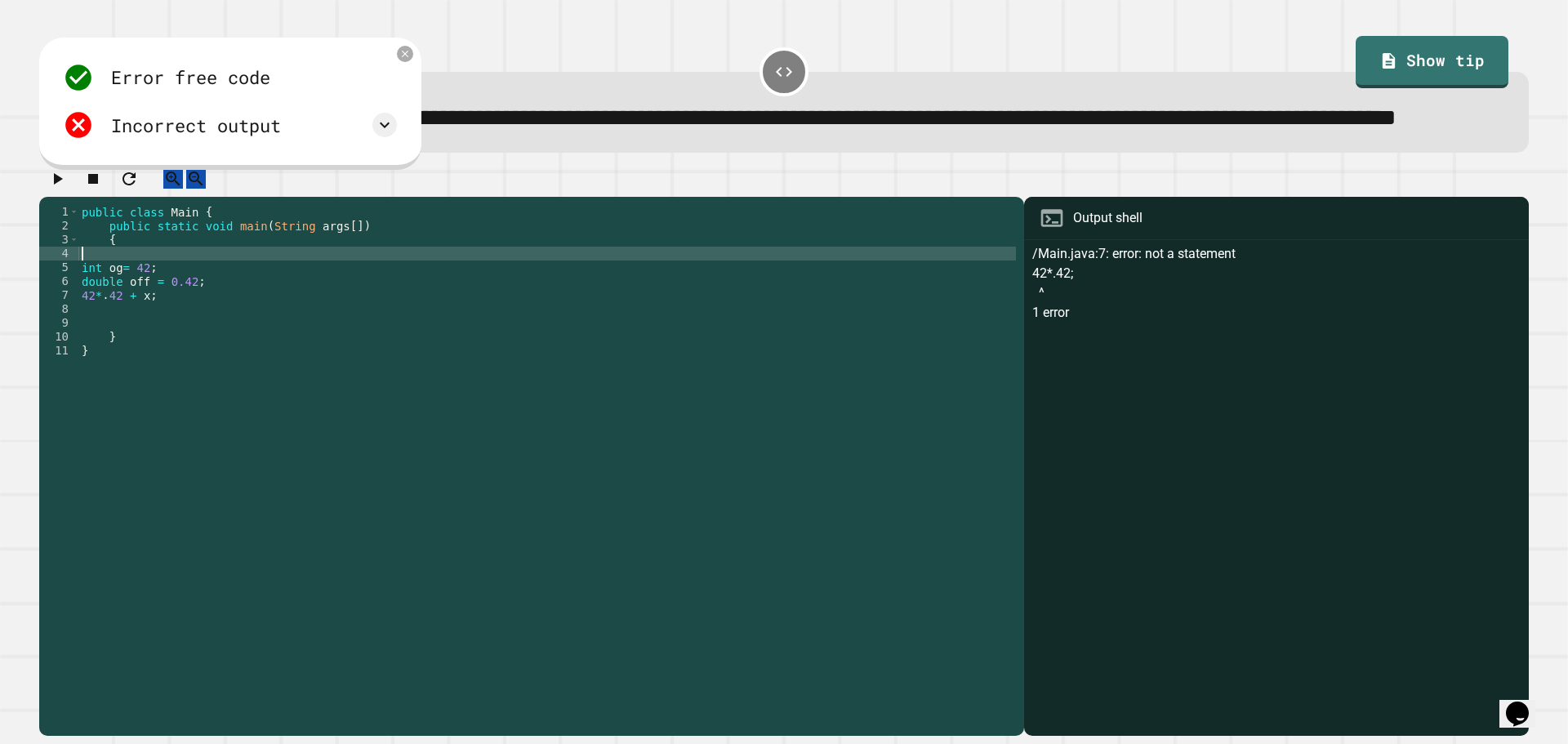
click at [178, 323] on div "public class Main { public static void main ( String args [ ]) { int og = 42 ; …" at bounding box center [547, 435] width 937 height 459
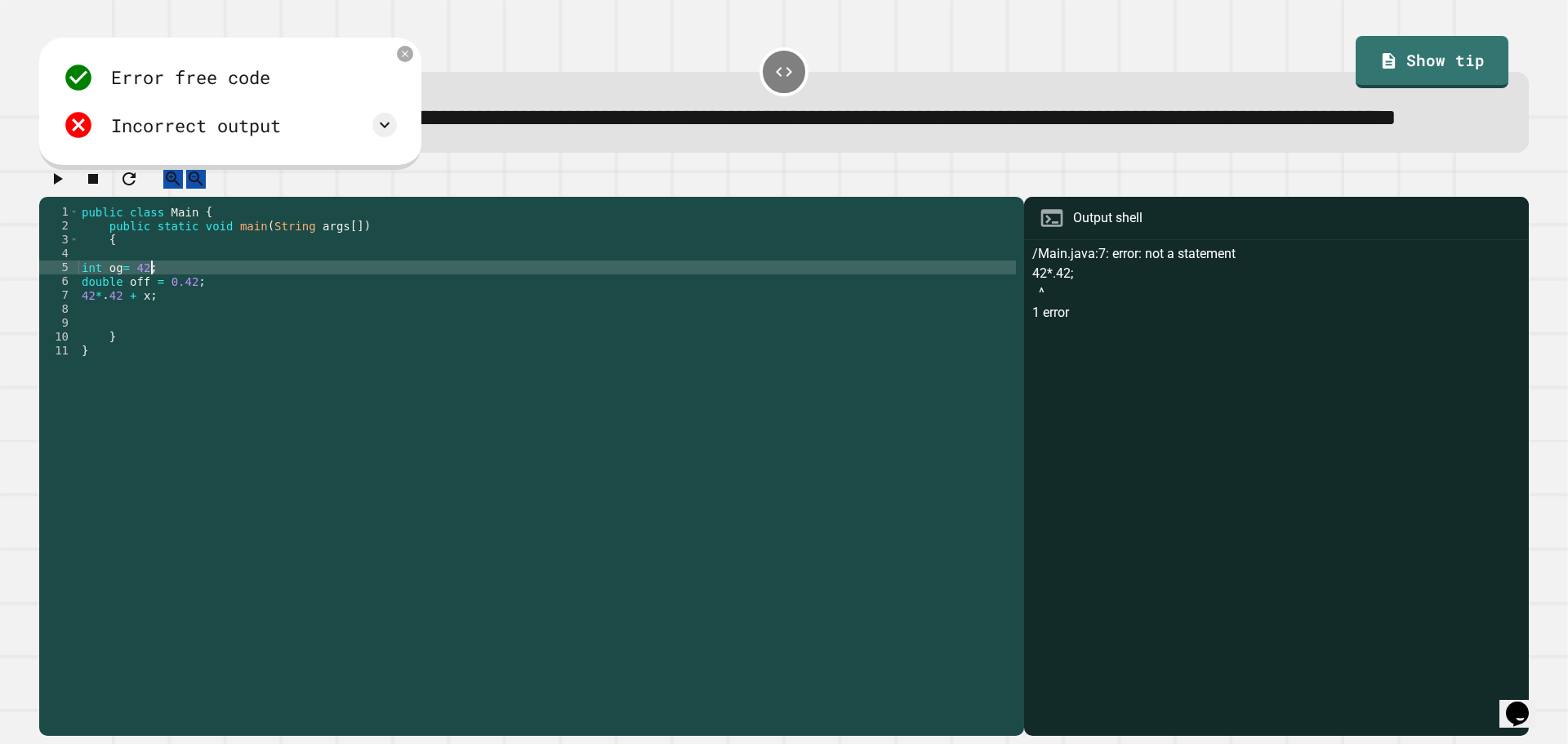
type textarea "**********"
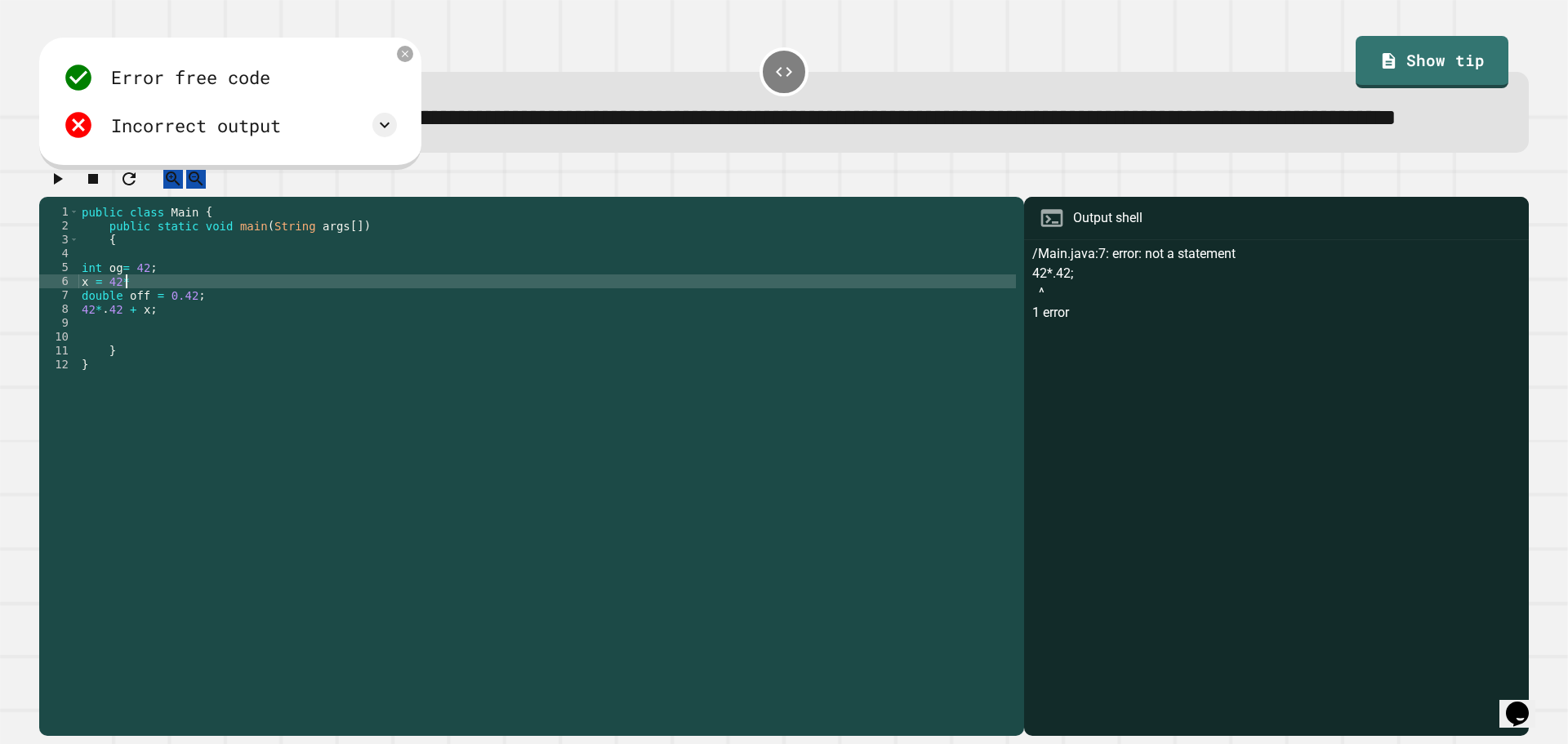
scroll to position [0, 2]
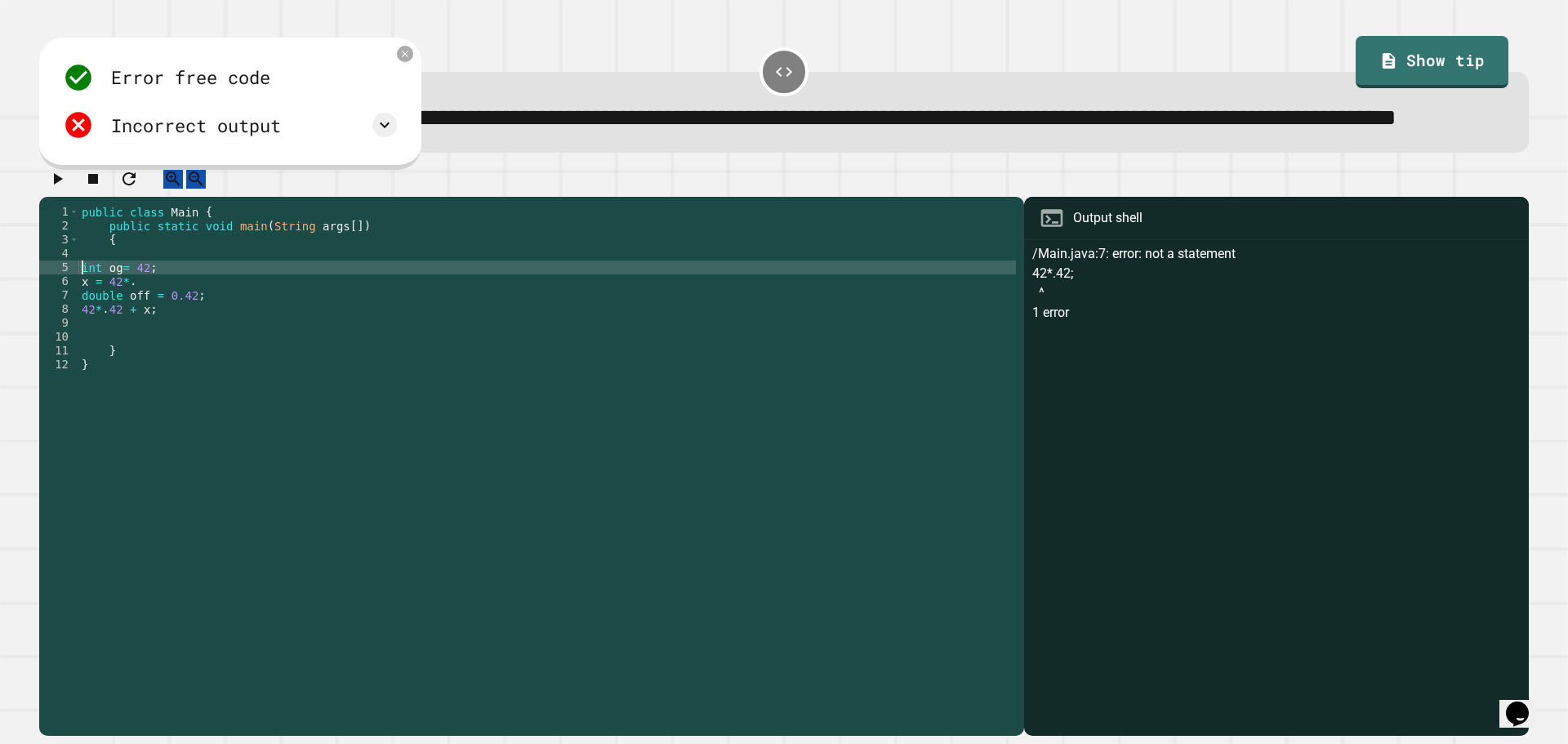
click at [81, 327] on div "public class Main { public static void main ( String args [ ]) { int og = 42 ; …" at bounding box center [547, 435] width 937 height 459
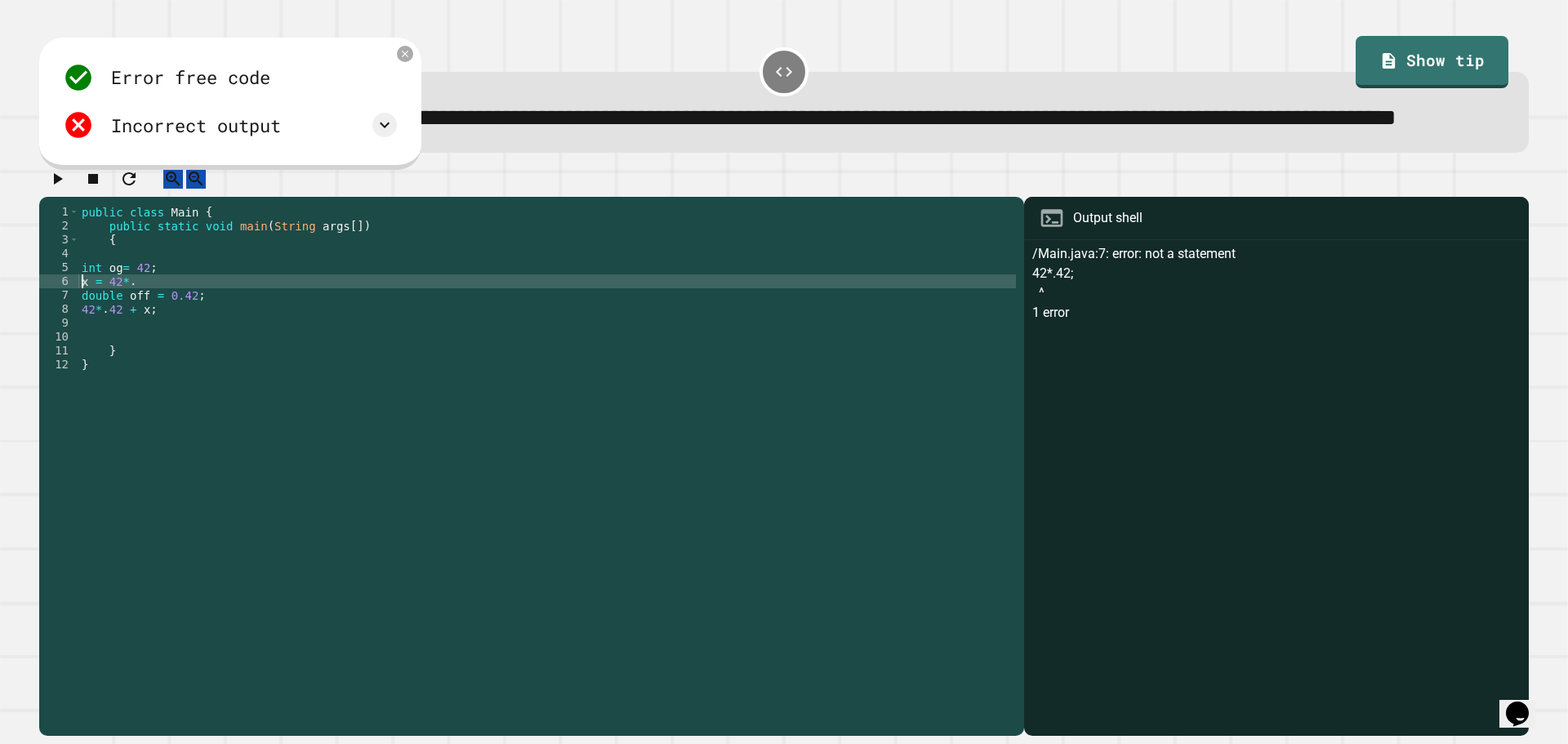
click at [81, 328] on div "public class Main { public static void main ( String args [ ]) { int og = 42 ; …" at bounding box center [547, 435] width 937 height 459
click at [185, 341] on div "public class Main { public static void main ( String args [ ]) { int og = 42 ; …" at bounding box center [547, 435] width 937 height 459
type textarea "**********"
click at [59, 189] on icon "button" at bounding box center [57, 179] width 20 height 20
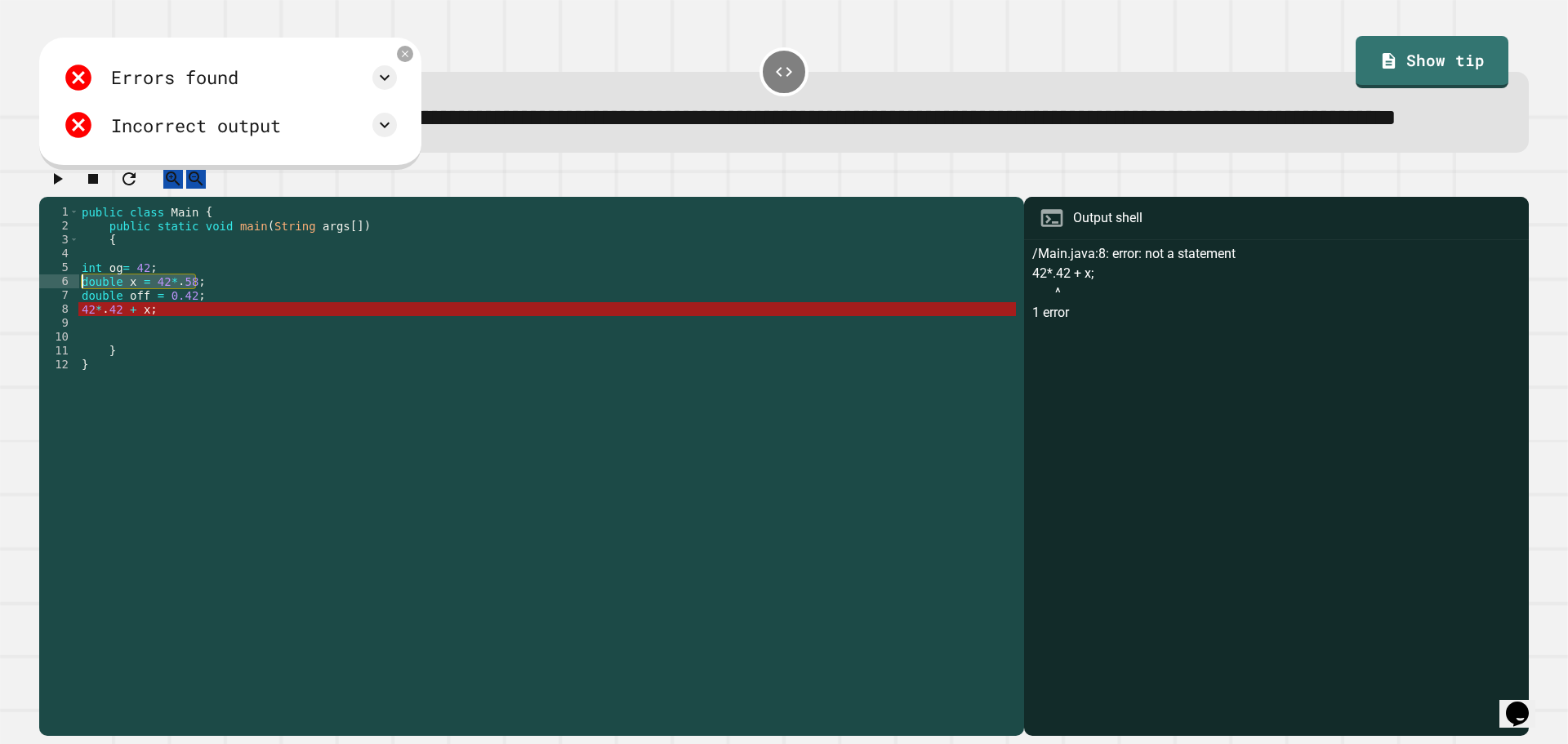
drag, startPoint x: 204, startPoint y: 340, endPoint x: 82, endPoint y: 332, distance: 122.3
click at [82, 335] on div "public class Main { public static void main ( String args [ ]) { int og = 42 ; …" at bounding box center [547, 435] width 937 height 459
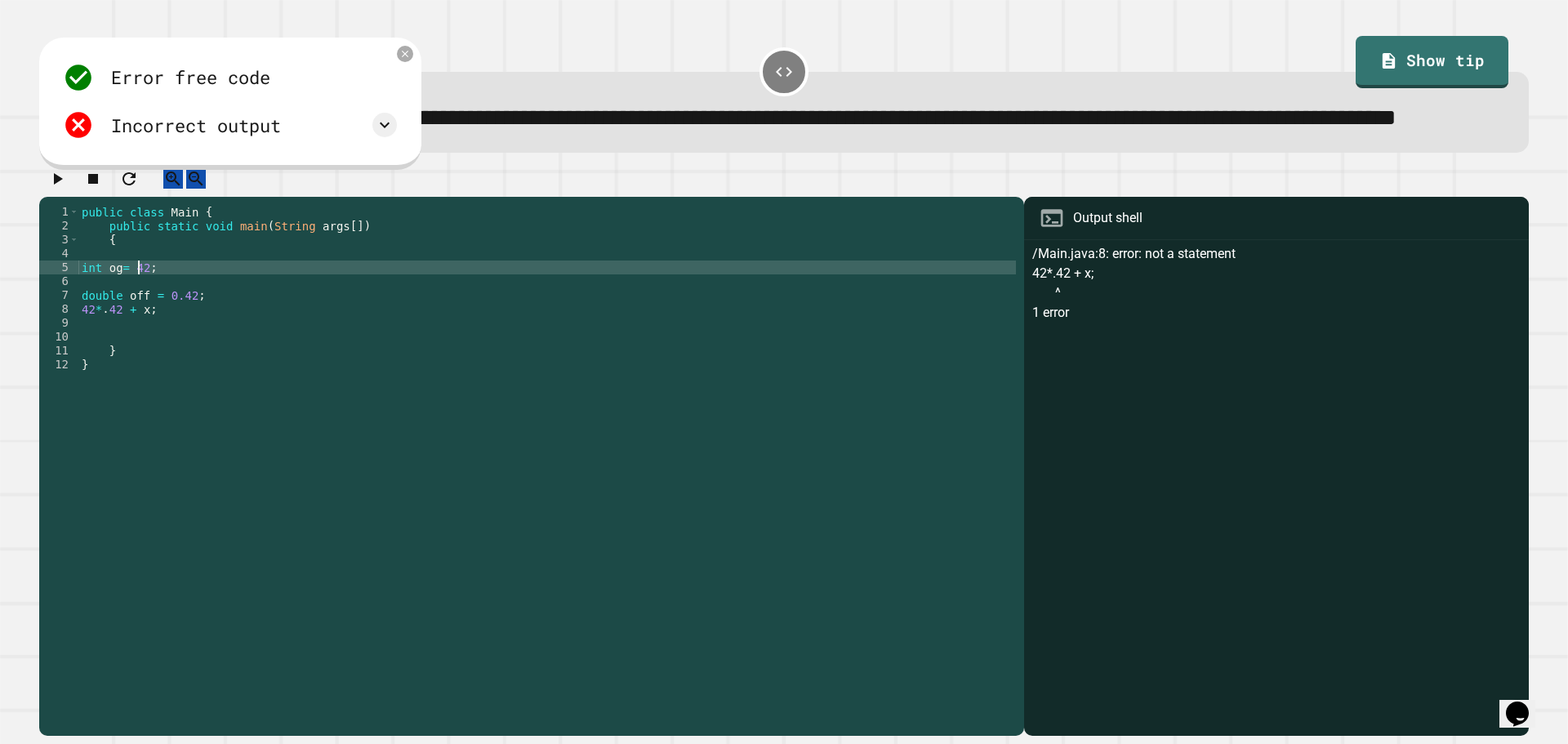
click at [141, 318] on div "public class Main { public static void main ( String args [ ]) { int og = 42 ; …" at bounding box center [547, 435] width 937 height 459
click at [142, 323] on div "public class Main { public static void main ( String args [ ]) { int og = 42 ; …" at bounding box center [547, 435] width 937 height 459
type textarea "**********"
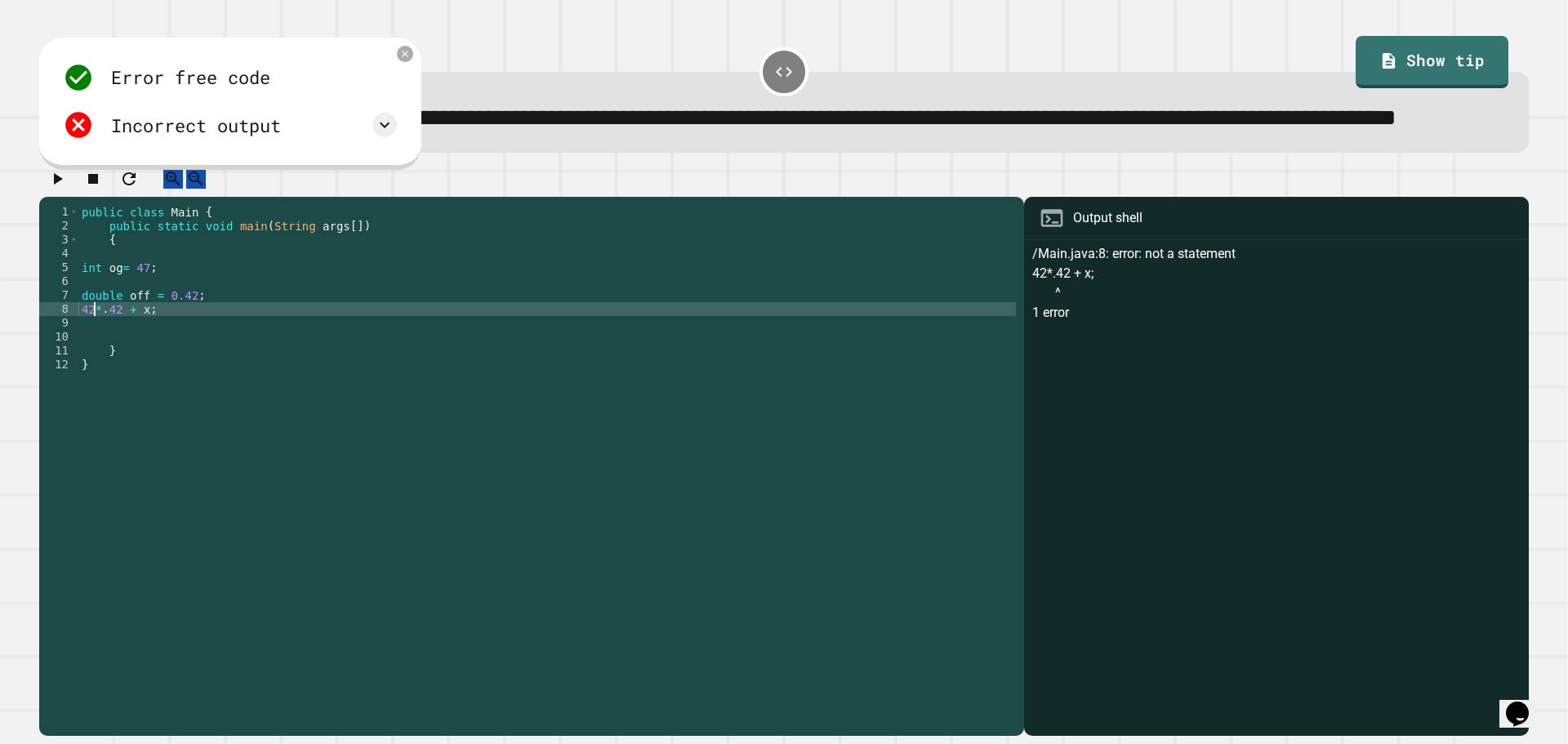
click at [96, 354] on div "public class Main { public static void main ( String args [ ]) { int og = 47 ; …" at bounding box center [547, 435] width 937 height 459
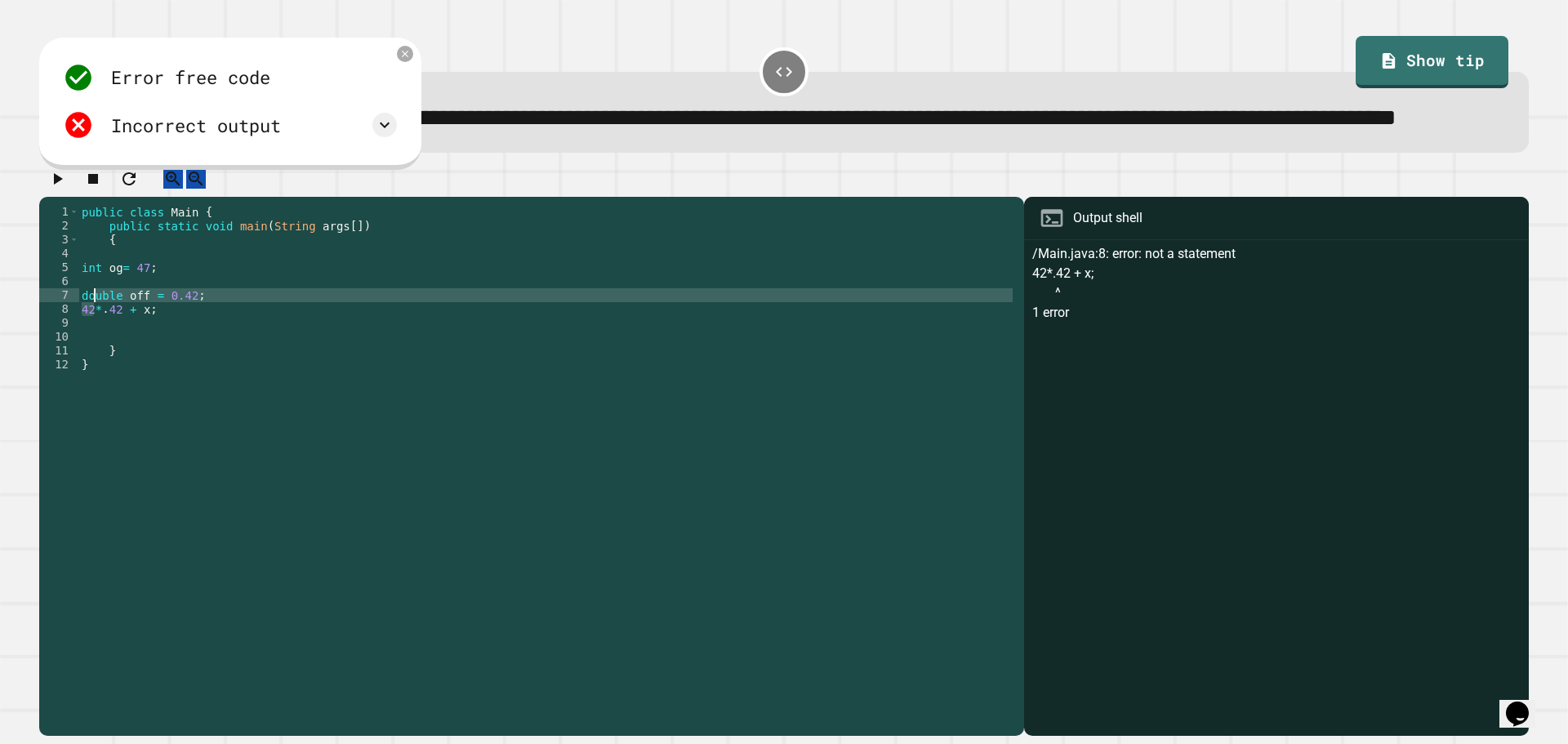
click at [92, 340] on div "public class Main { public static void main ( String args [ ]) { int og = 47 ; …" at bounding box center [547, 435] width 937 height 459
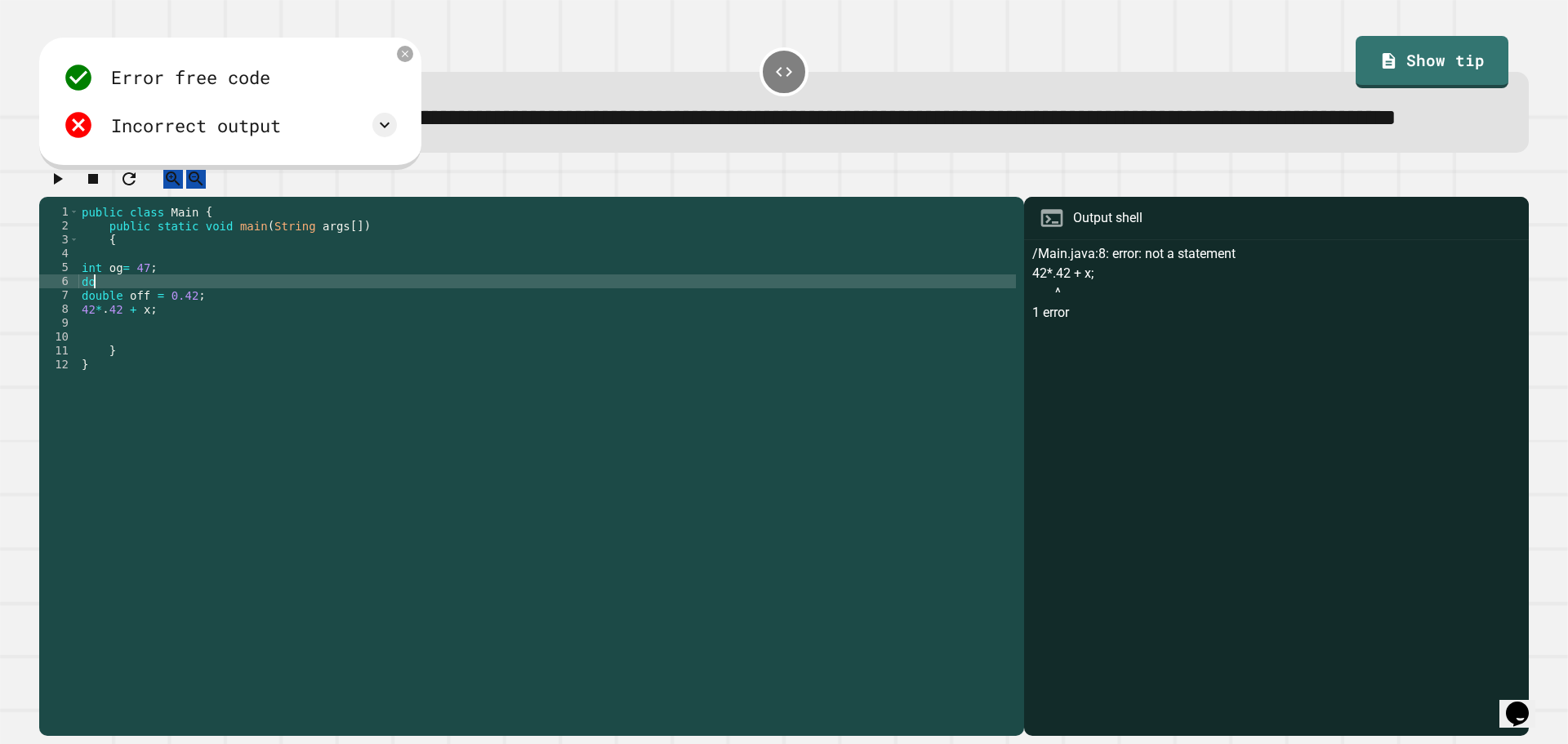
scroll to position [0, 0]
type textarea "*"
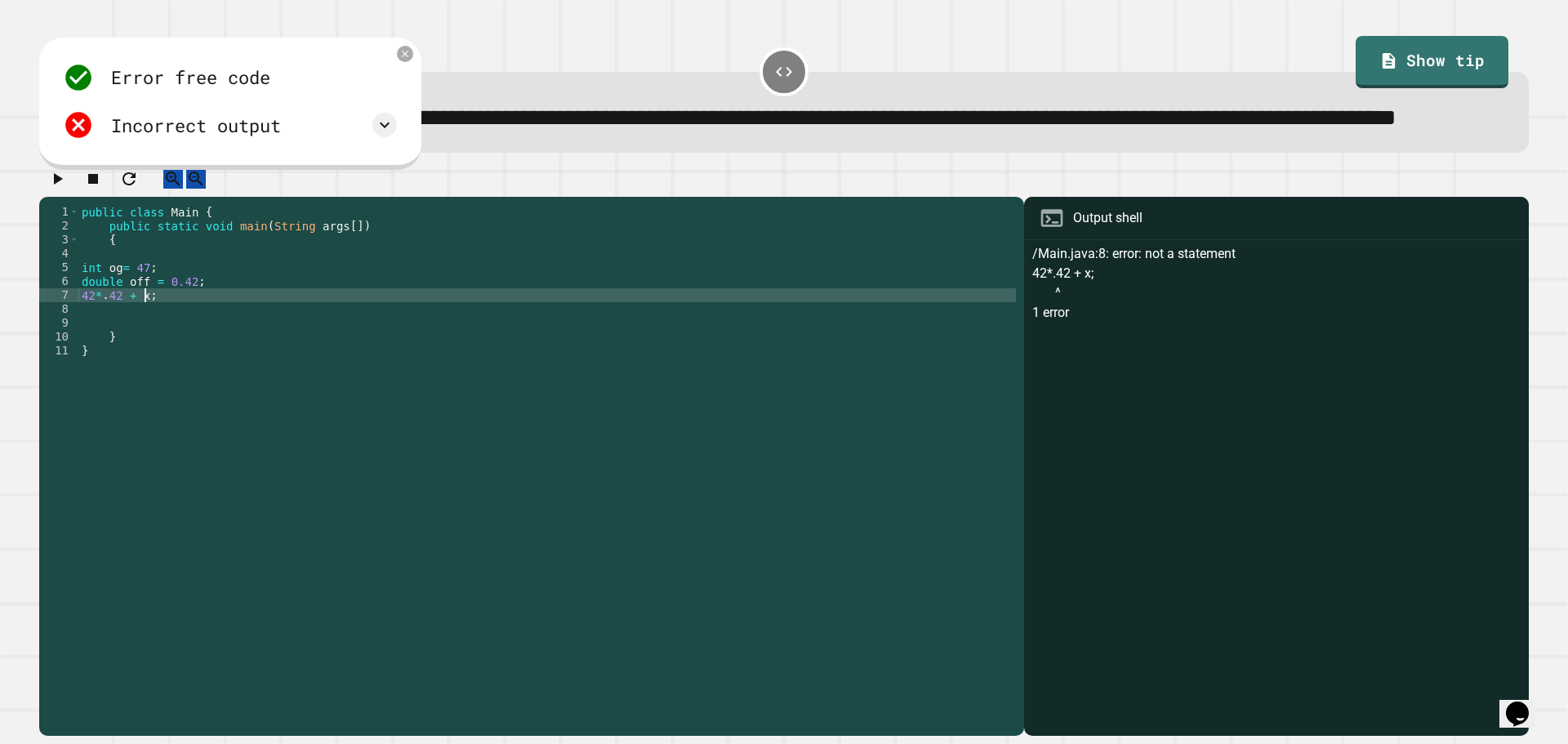
click at [142, 354] on div "public class Main { public static void main ( String args [ ]) { int og = 47 ; …" at bounding box center [547, 435] width 937 height 459
click at [155, 326] on div "public class Main { public static void main ( String args [ ]) { int og = 47 ; …" at bounding box center [547, 435] width 937 height 459
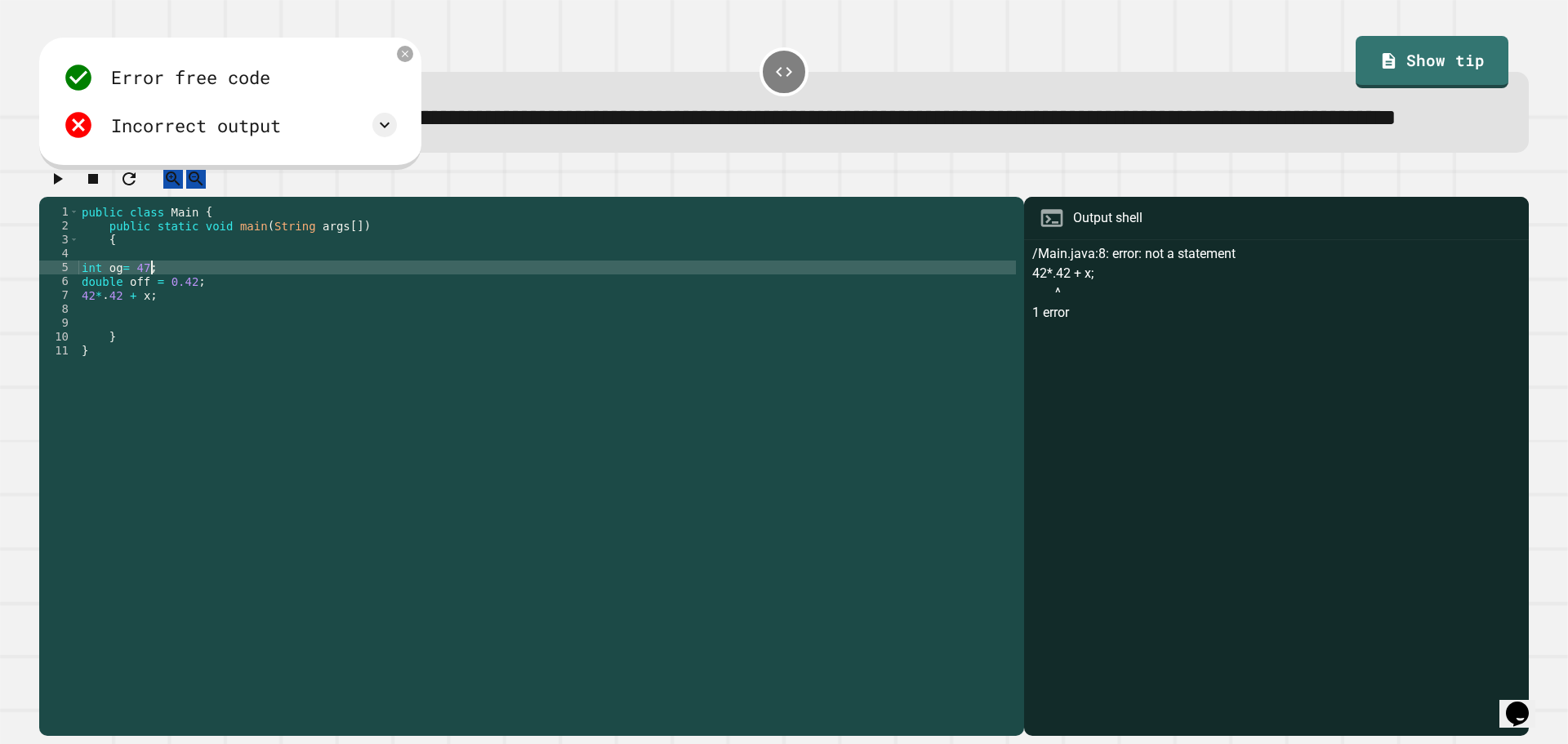
click at [102, 323] on div "public class Main { public static void main ( String args [ ]) { int og = 47 ; …" at bounding box center [547, 435] width 937 height 459
click at [132, 356] on div "public class Main { public static void main ( String args [ ]) { double og = 47…" at bounding box center [547, 435] width 937 height 459
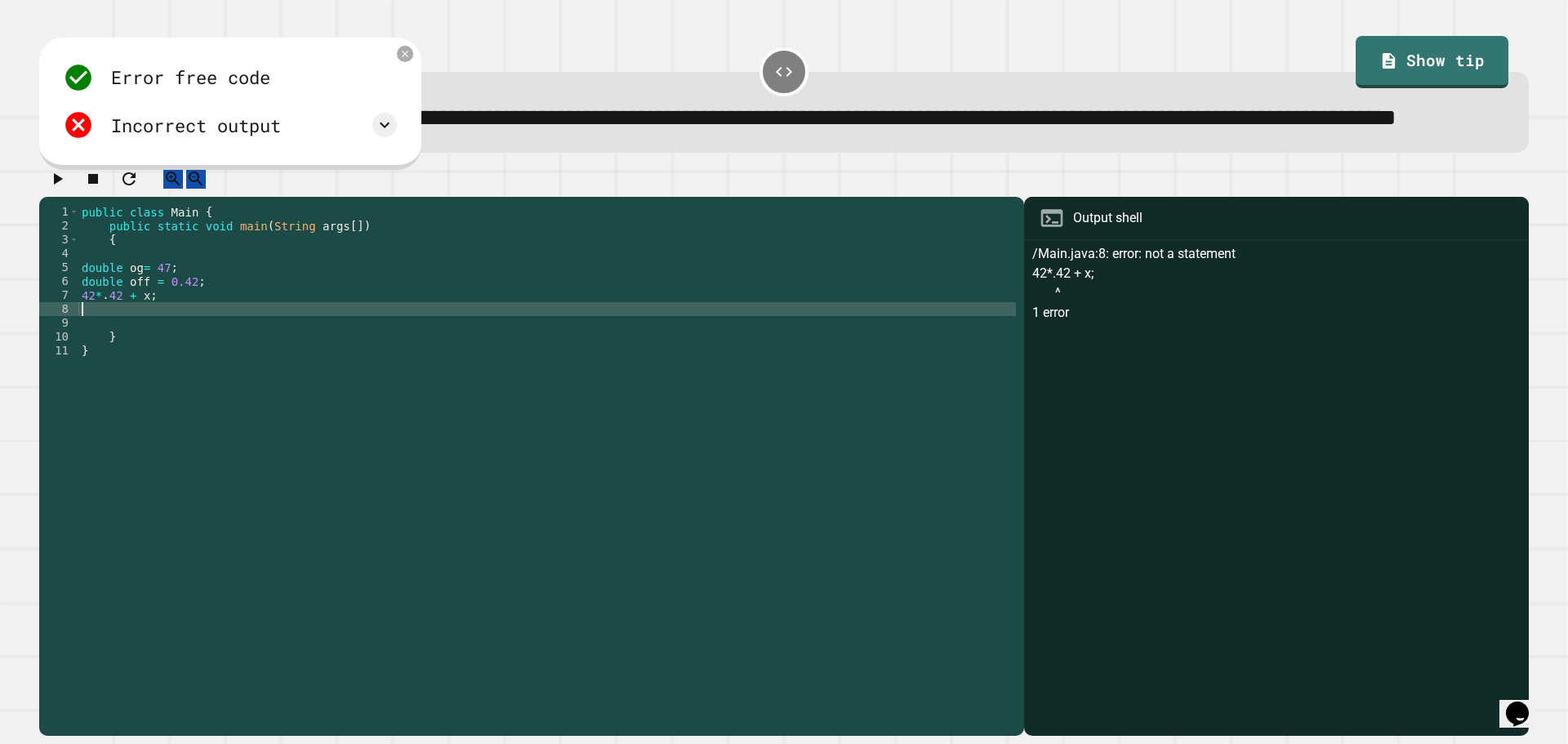
scroll to position [0, 0]
click at [141, 354] on div "public class Main { public static void main ( String args [ ]) { double og = 47…" at bounding box center [547, 435] width 937 height 459
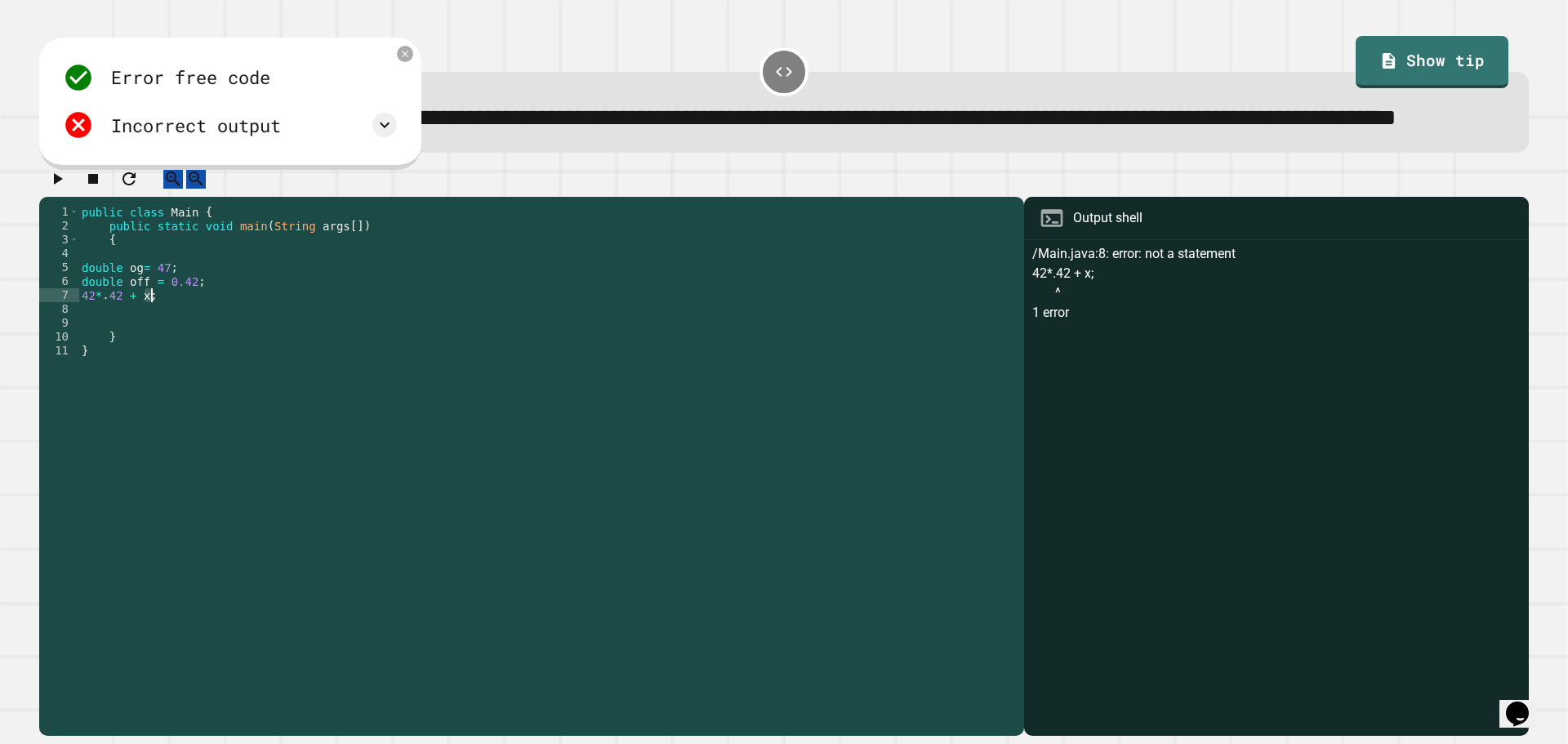
click at [148, 351] on div "public class Main { public static void main ( String args [ ]) { double og = 47…" at bounding box center [547, 435] width 937 height 459
click at [138, 351] on div "public class Main { public static void main ( String args [ ]) { double og = 47…" at bounding box center [547, 435] width 937 height 459
click at [143, 348] on div "public class Main { public static void main ( String args [ ]) { double og = 47…" at bounding box center [547, 435] width 937 height 459
click at [77, 303] on div "7" at bounding box center [59, 295] width 40 height 14
click at [82, 349] on div "public class Main { public static void main ( String args [ ]) { double og = 47…" at bounding box center [547, 435] width 937 height 459
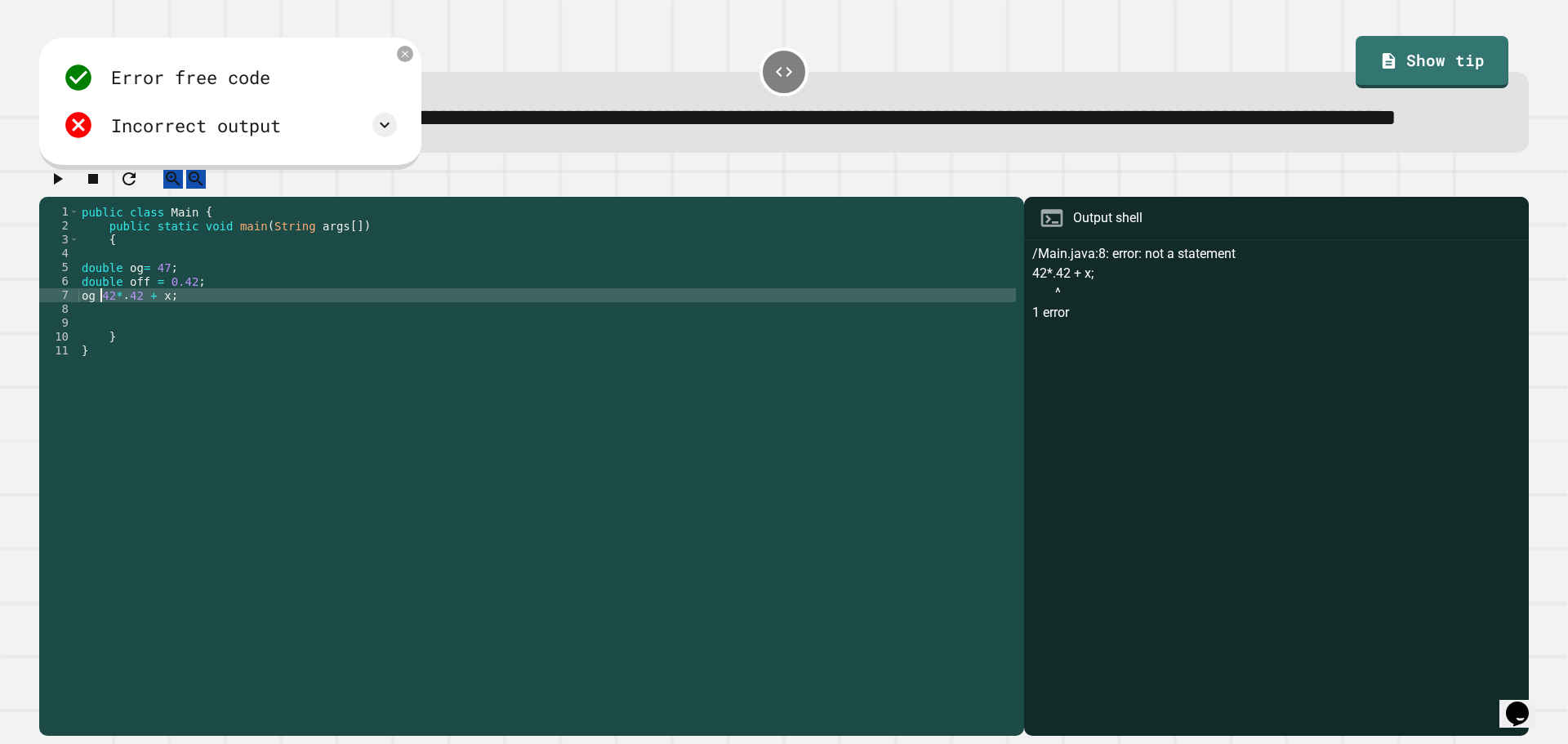
scroll to position [0, 2]
click at [129, 354] on div "public class Main { public static void main ( String args [ ]) { double og = 47…" at bounding box center [547, 435] width 937 height 459
click at [130, 351] on div "public class Main { public static void main ( String args [ ]) { double og = 47…" at bounding box center [547, 435] width 937 height 459
click at [110, 351] on div "public class Main { public static void main ( String args [ ]) { double og = 47…" at bounding box center [547, 435] width 937 height 459
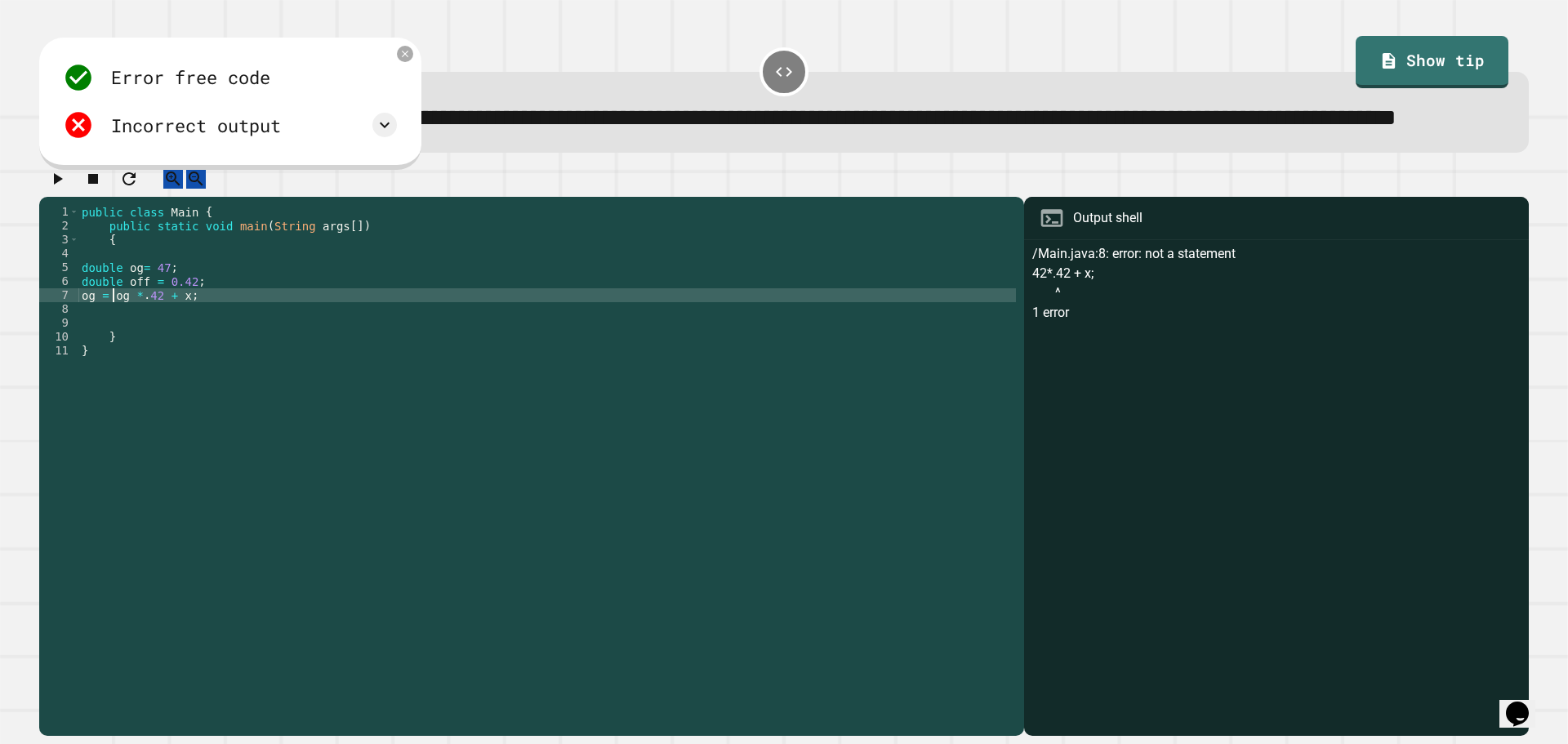
click at [112, 352] on div "public class Main { public static void main ( String args [ ]) { double og = 47…" at bounding box center [547, 435] width 937 height 459
click at [162, 346] on div "public class Main { public static void main ( String args [ ]) { double og = 47…" at bounding box center [547, 435] width 937 height 459
click at [165, 350] on div "public class Main { public static void main ( String args [ ]) { double og = 47…" at bounding box center [547, 435] width 937 height 459
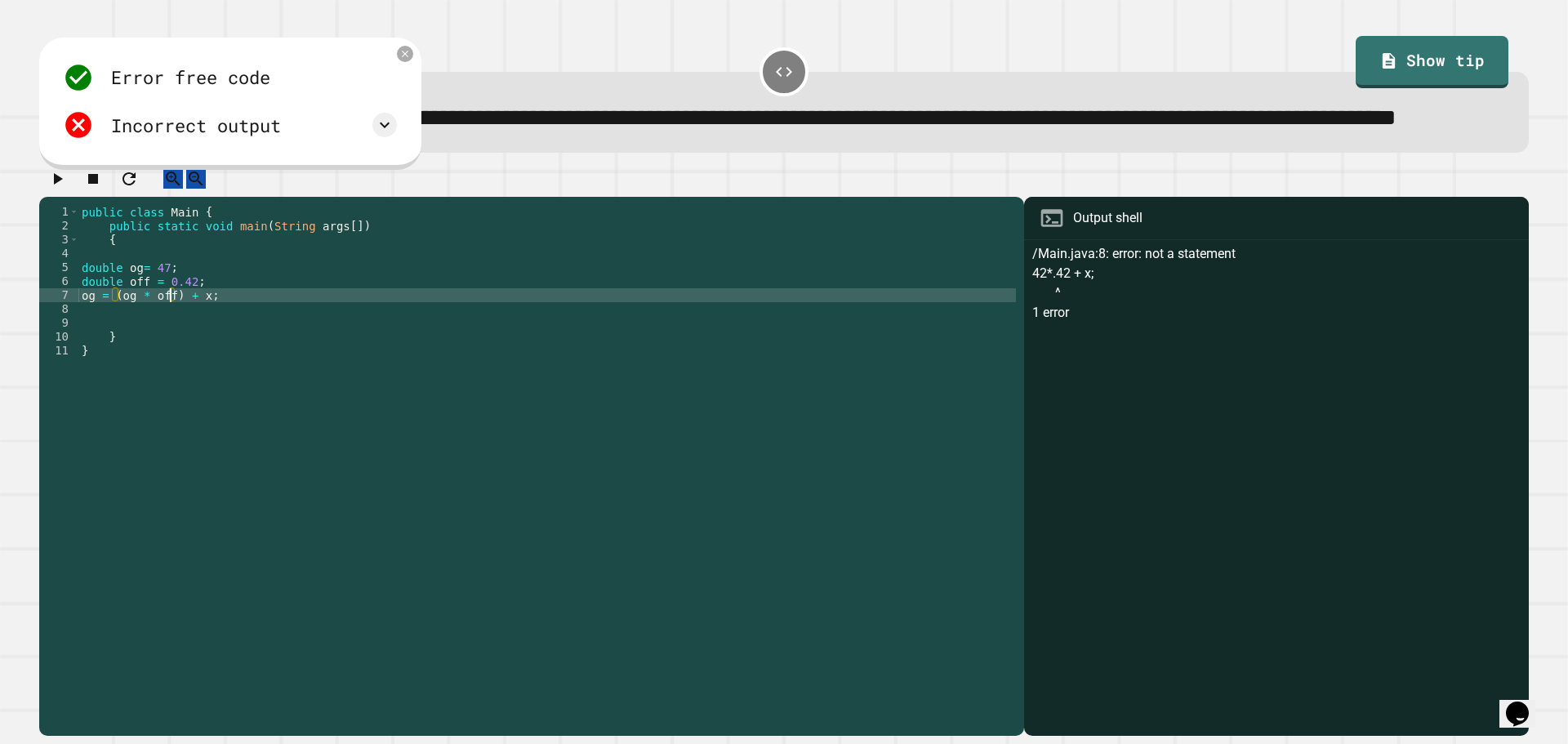
click at [190, 352] on div "public class Main { public static void main ( String args [ ]) { double og = 47…" at bounding box center [547, 435] width 937 height 459
click at [199, 353] on div "public class Main { public static void main ( String args [ ]) { double og = 47…" at bounding box center [547, 435] width 937 height 459
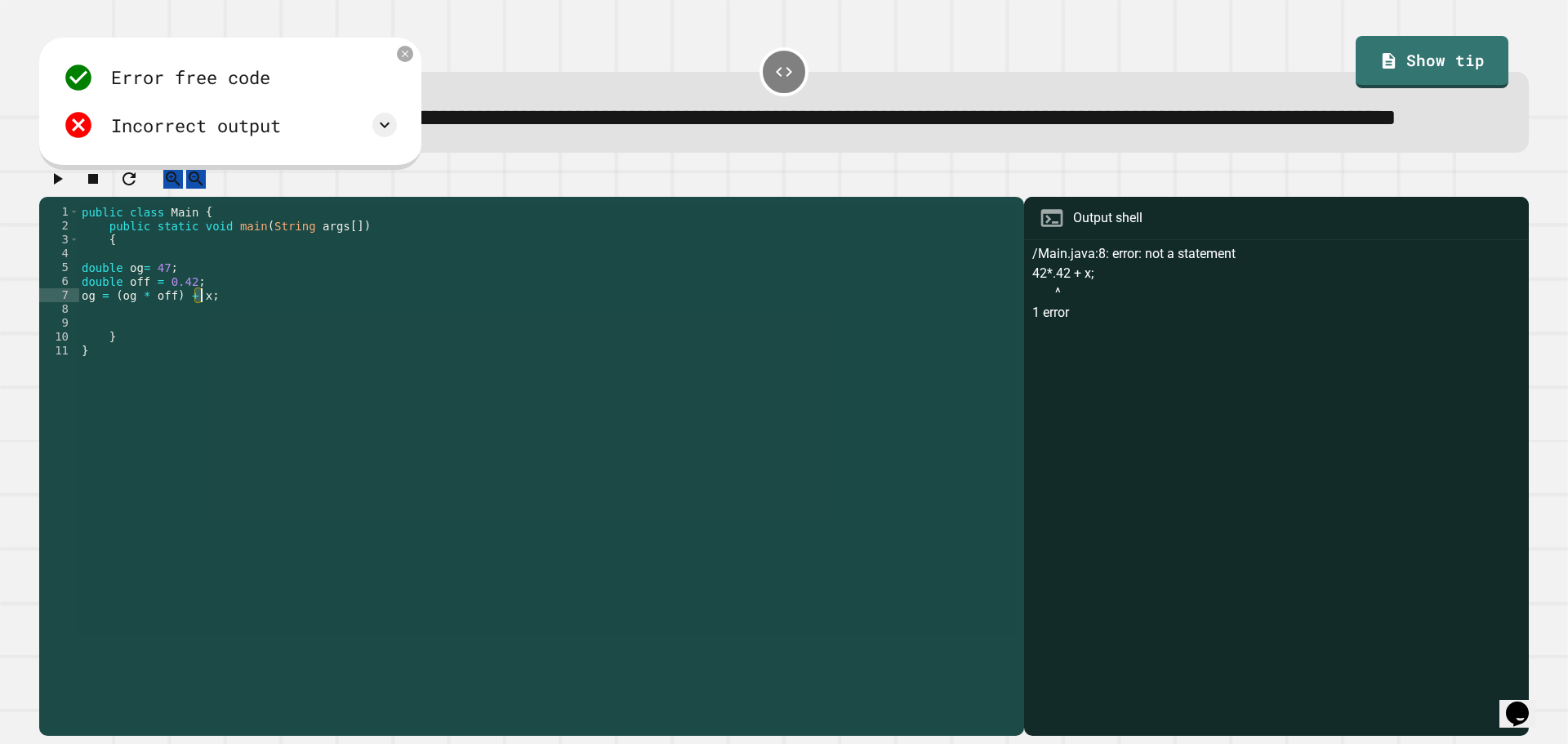
click at [201, 353] on div "public class Main { public static void main ( String args [ ]) { double og = 47…" at bounding box center [547, 421] width 937 height 431
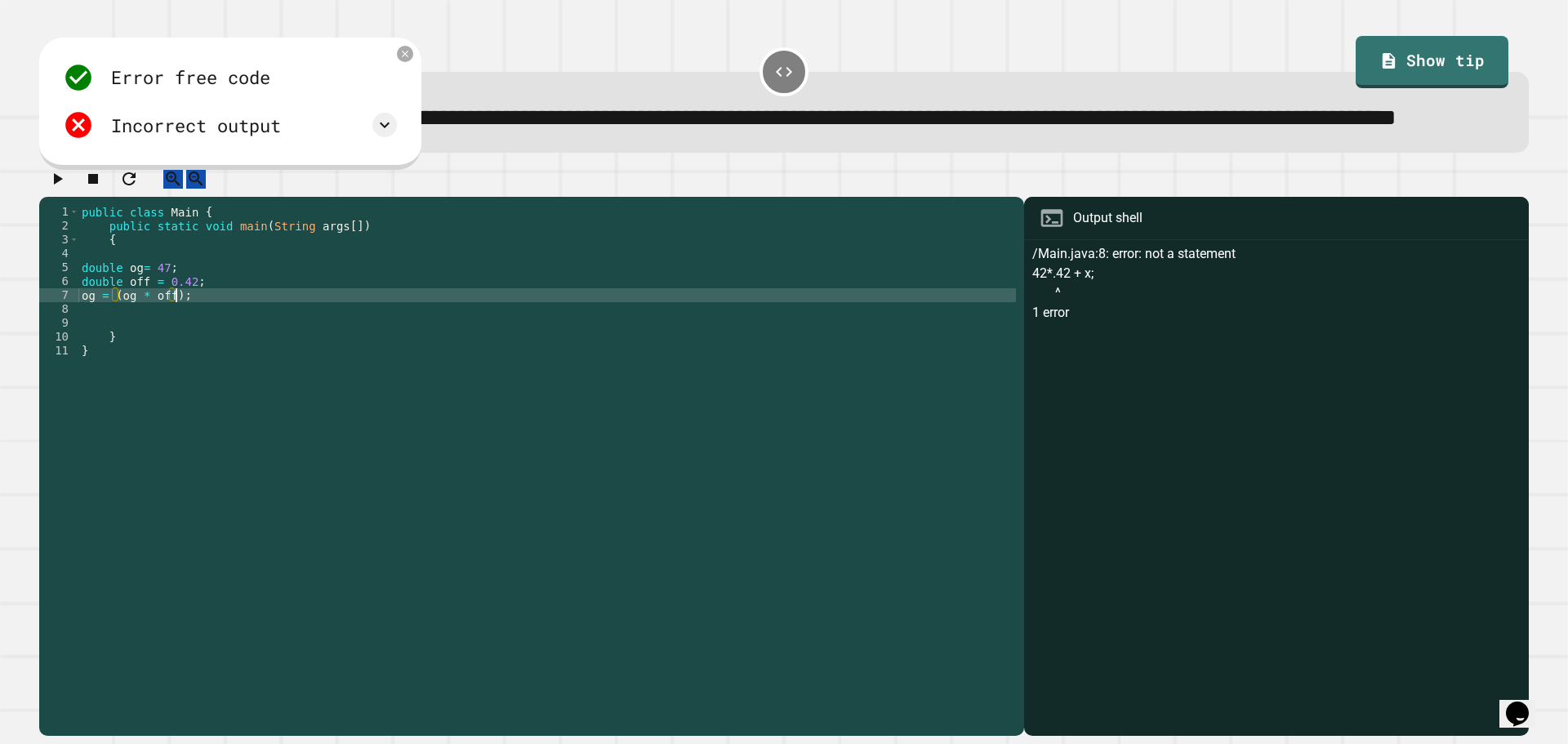
click at [110, 349] on div "public class Main { public static void main ( String args [ ]) { double og = 47…" at bounding box center [547, 435] width 937 height 459
click at [67, 189] on icon "button" at bounding box center [57, 179] width 20 height 20
click at [122, 349] on div "public class Main { public static void main ( String args [ ]) { double og = 47…" at bounding box center [547, 435] width 937 height 459
click at [137, 347] on div "public class Main { public static void main ( String args [ ]) { double og = 47…" at bounding box center [547, 435] width 937 height 459
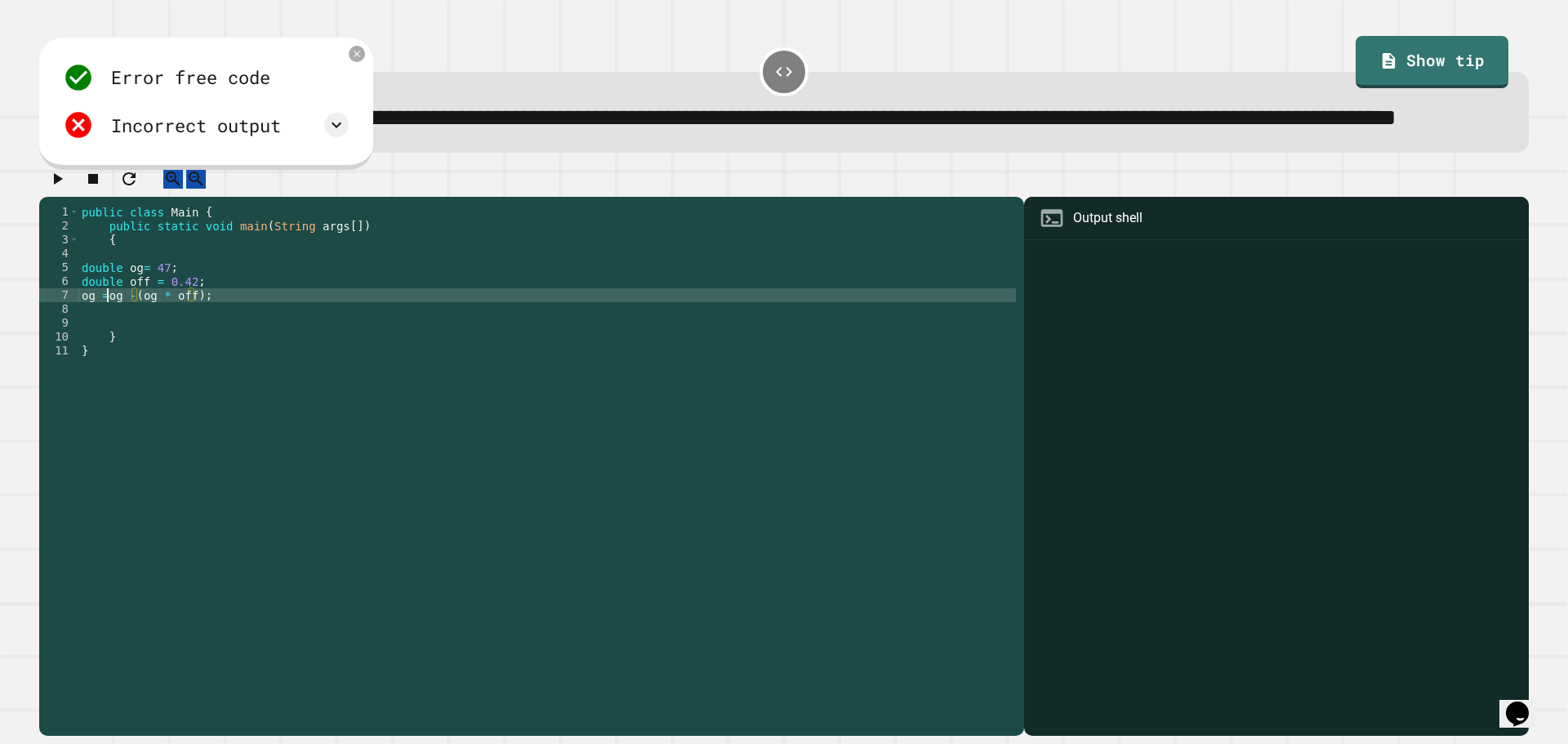
click at [106, 351] on div "public class Main { public static void main ( String args [ ]) { double og = 47…" at bounding box center [547, 435] width 937 height 459
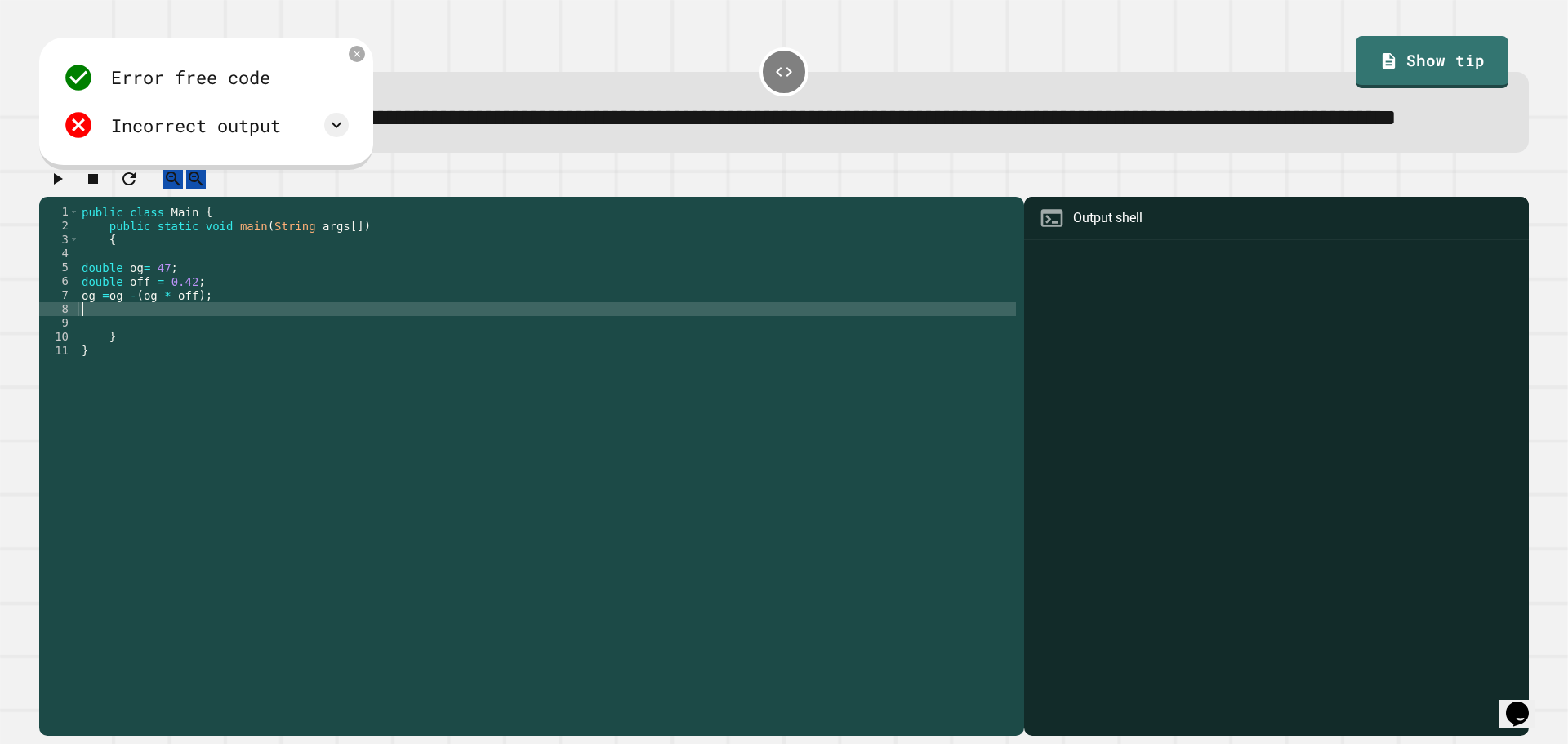
click at [110, 360] on div "public class Main { public static void main ( String args [ ]) { double og = 47…" at bounding box center [547, 435] width 937 height 459
click at [117, 356] on div "public class Main { public static void main ( String args [ ]) { double og = 47…" at bounding box center [547, 435] width 937 height 459
click at [120, 353] on div "public class Main { public static void main ( String args [ ]) { double og = 47…" at bounding box center [547, 435] width 937 height 459
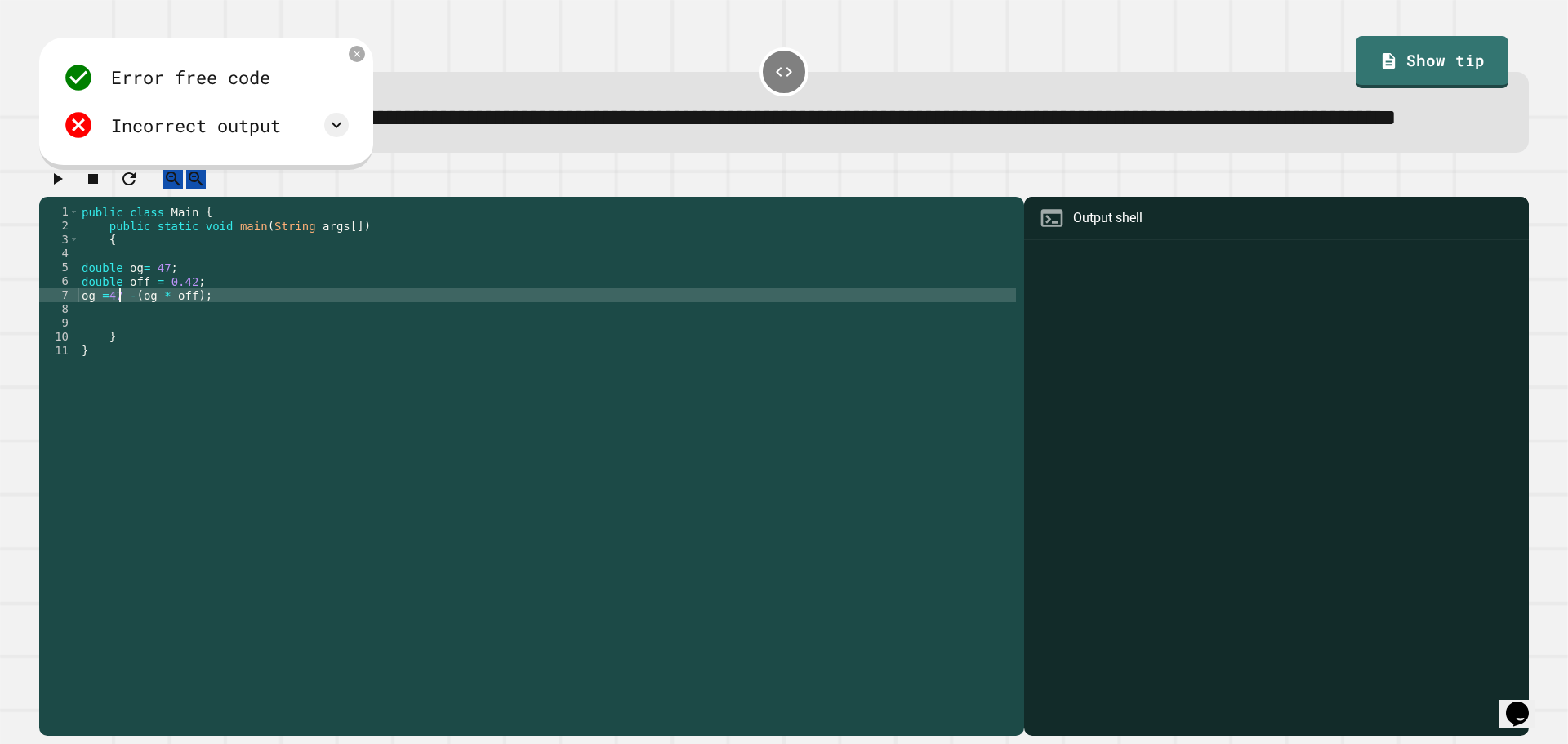
scroll to position [0, 2]
click at [63, 185] on icon "button" at bounding box center [58, 179] width 9 height 12
click at [82, 348] on div "public class Main { public static void main ( String args [ ]) { double og = 47…" at bounding box center [547, 435] width 937 height 459
click at [334, 349] on div "public class Main { public static void main ( String args [ ]) { double og = 47…" at bounding box center [547, 435] width 937 height 459
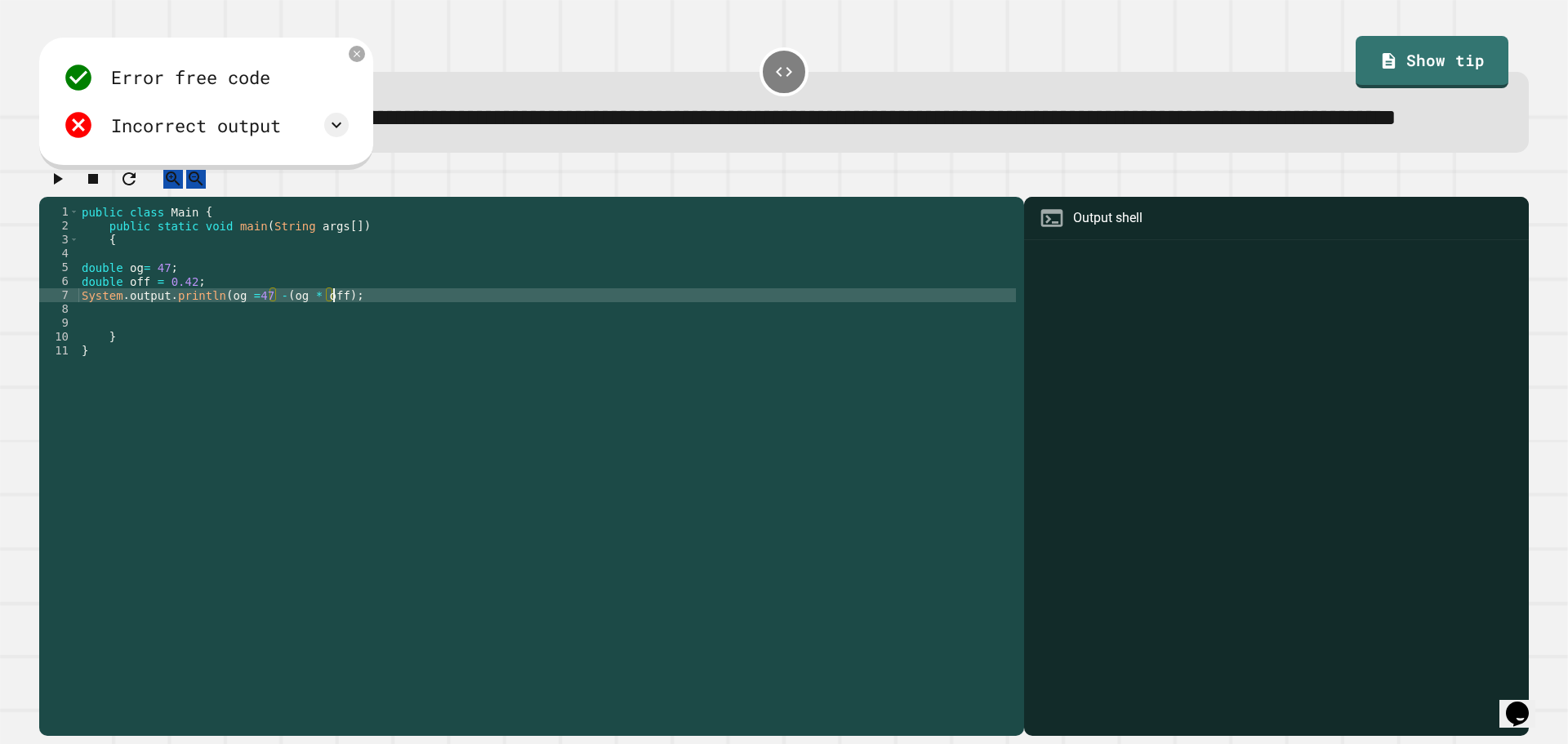
scroll to position [0, 18]
click at [67, 189] on button "button" at bounding box center [57, 178] width 20 height 21
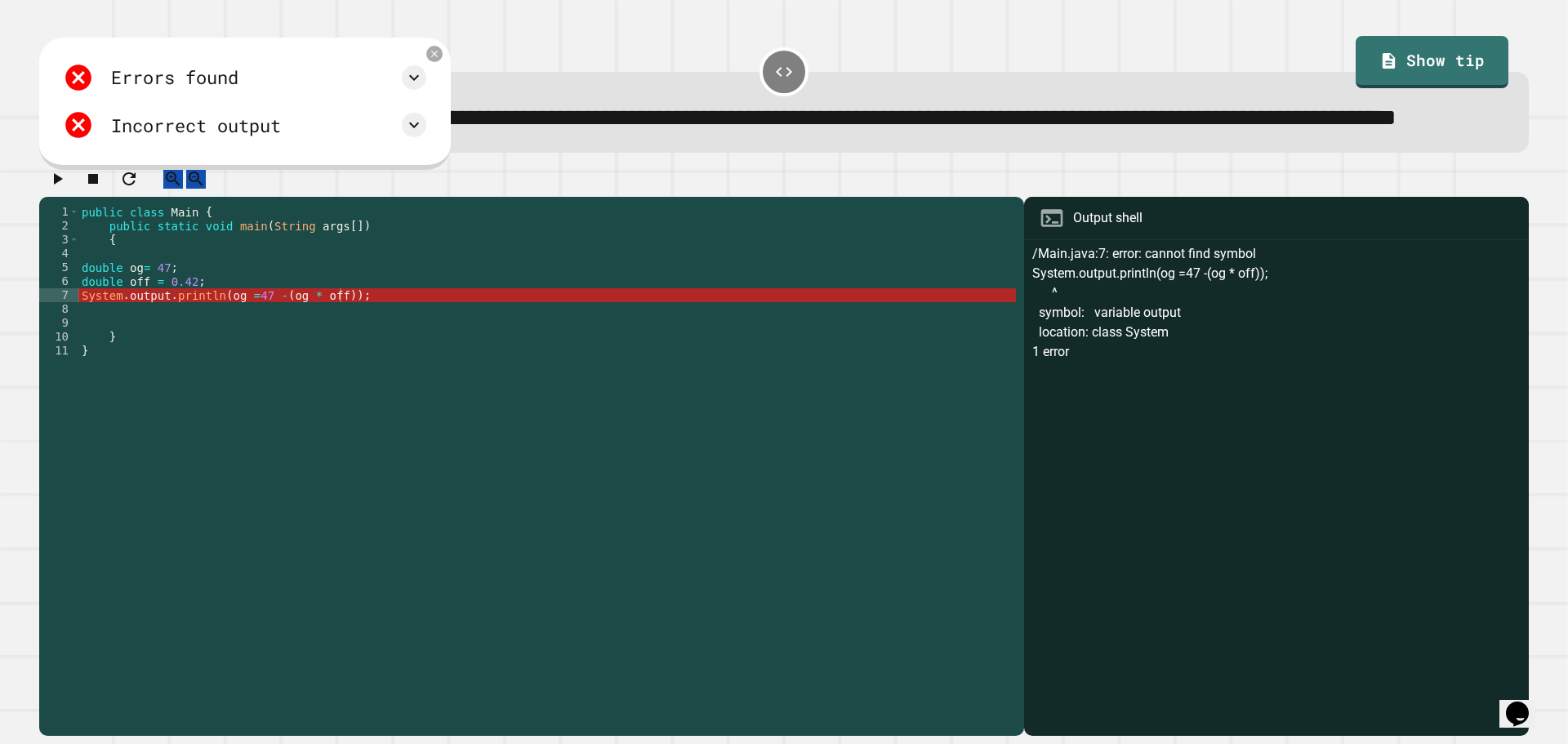
click at [167, 351] on div "public class Main { public static void main ( String args [ ]) { double og = 47…" at bounding box center [547, 435] width 937 height 459
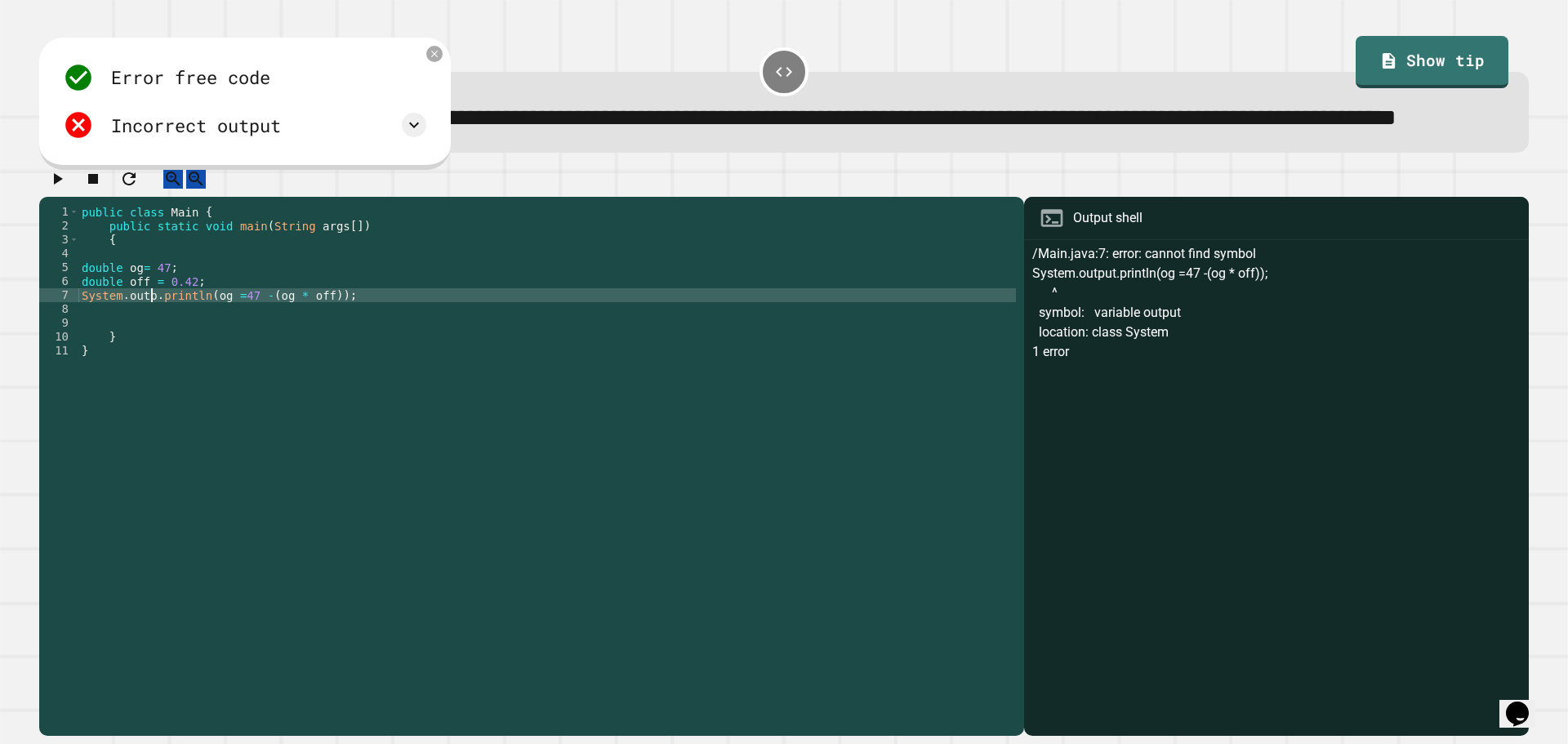
scroll to position [0, 16]
type textarea "**********"
click at [54, 189] on icon "button" at bounding box center [57, 179] width 20 height 20
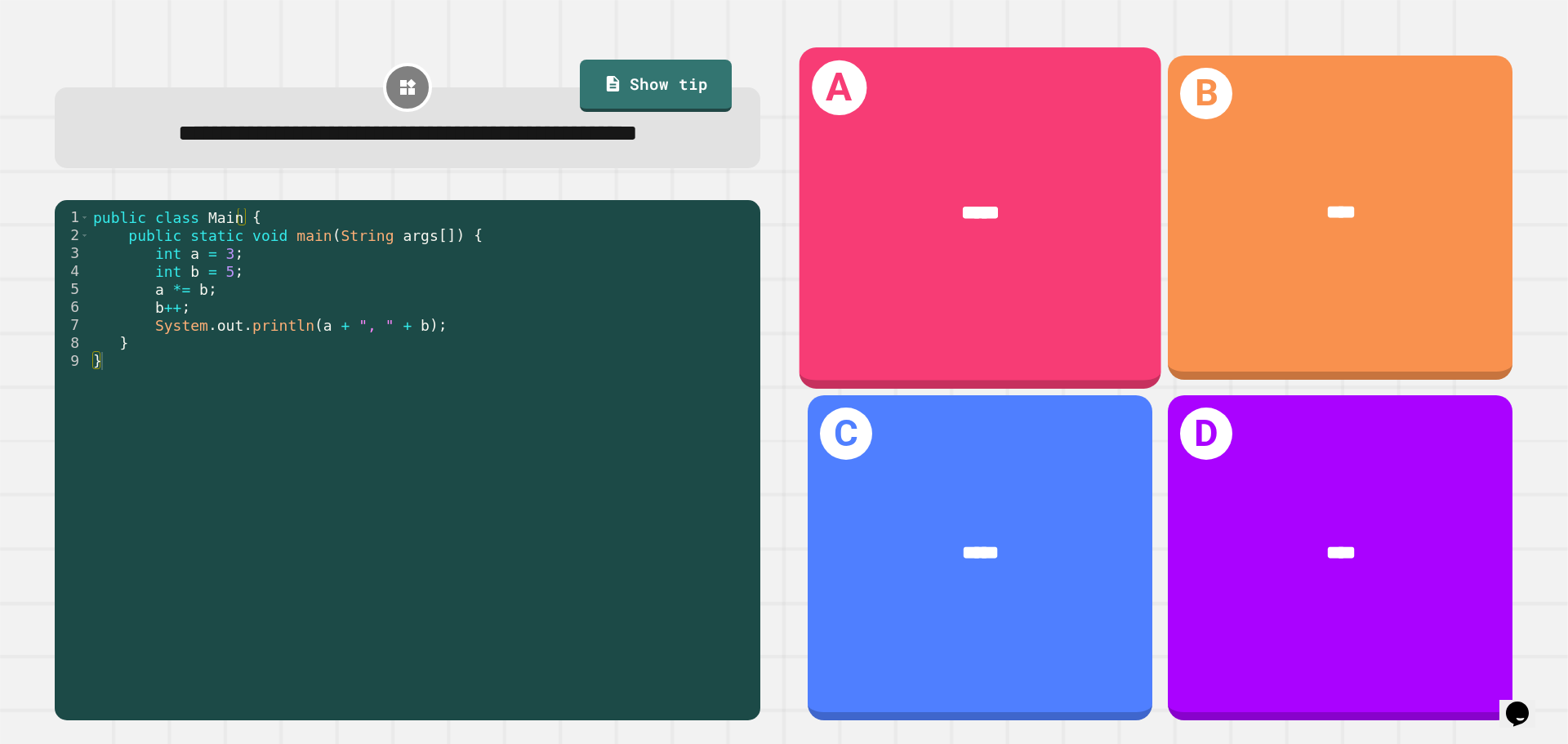
click at [988, 299] on div "A *****" at bounding box center [980, 217] width 362 height 341
